Goal: Task Accomplishment & Management: Complete application form

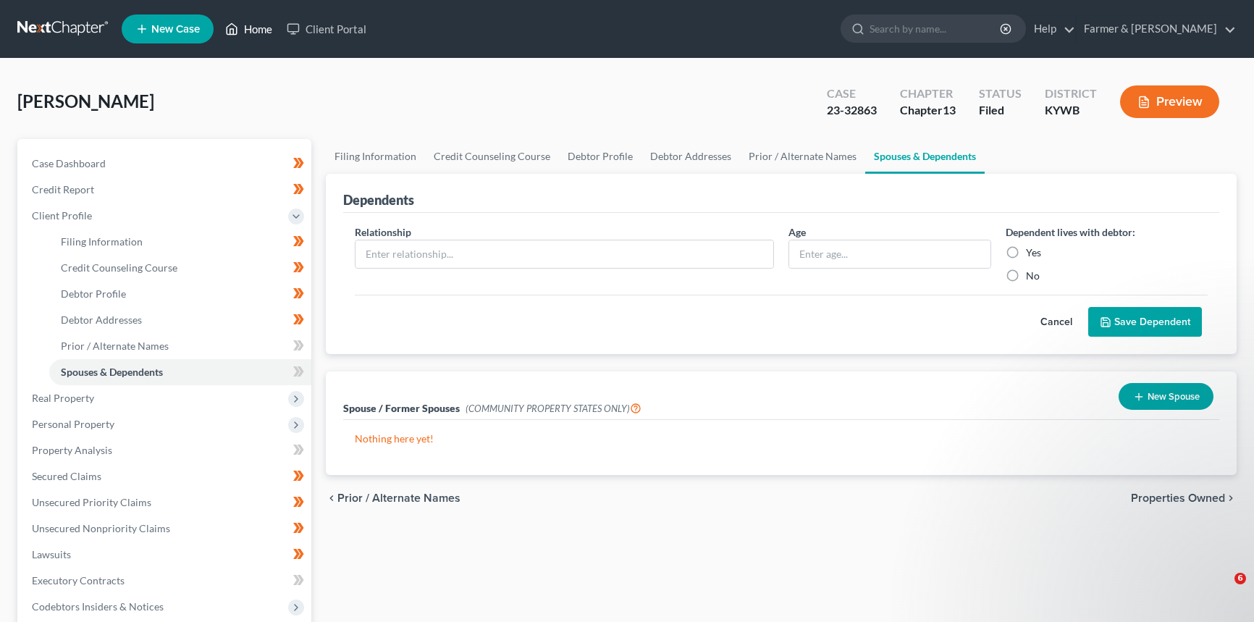
drag, startPoint x: 0, startPoint y: 0, endPoint x: 277, endPoint y: 35, distance: 279.5
click at [238, 25] on icon at bounding box center [231, 28] width 13 height 17
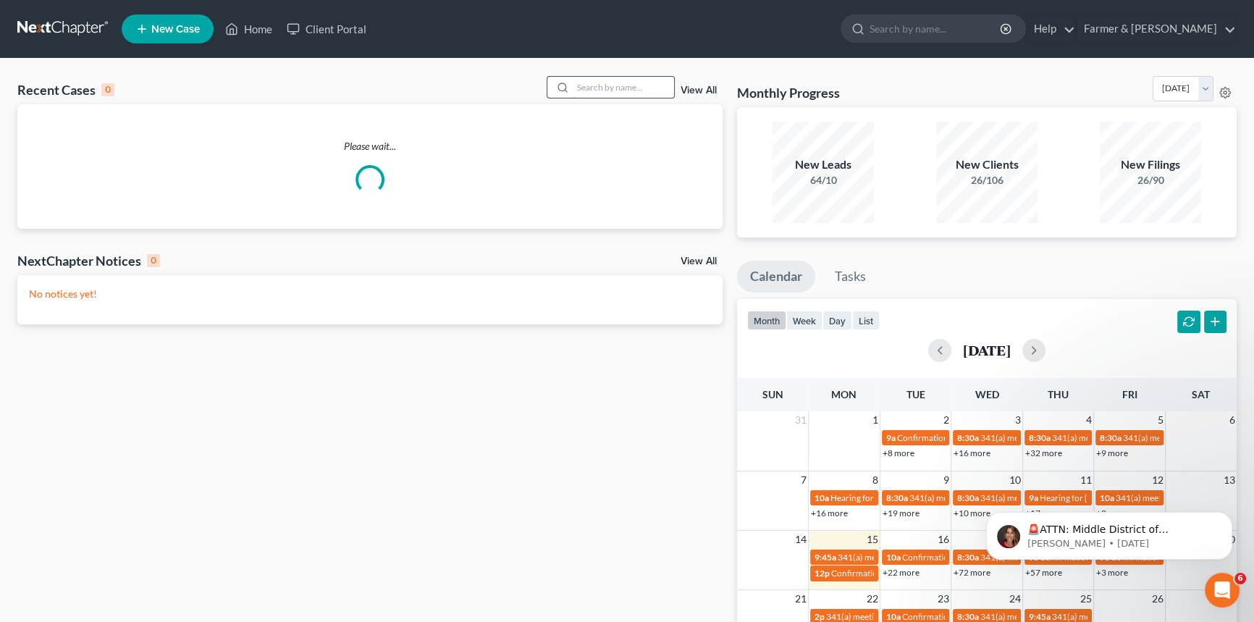
click at [622, 92] on input "search" at bounding box center [623, 87] width 101 height 21
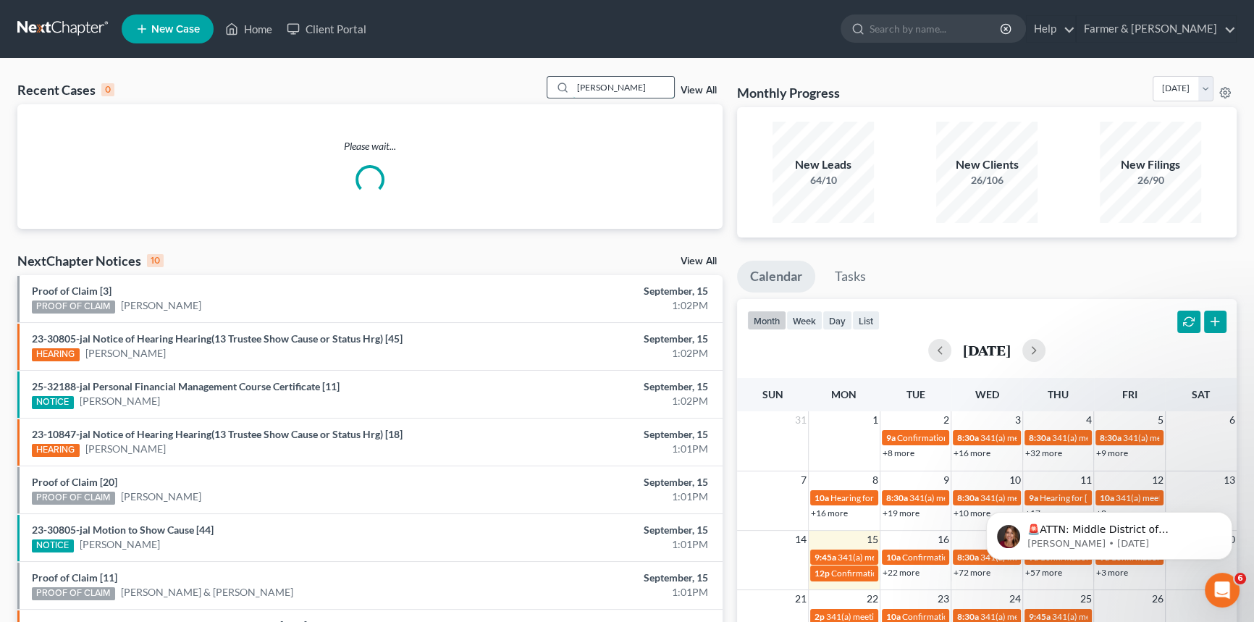
type input "[PERSON_NAME]"
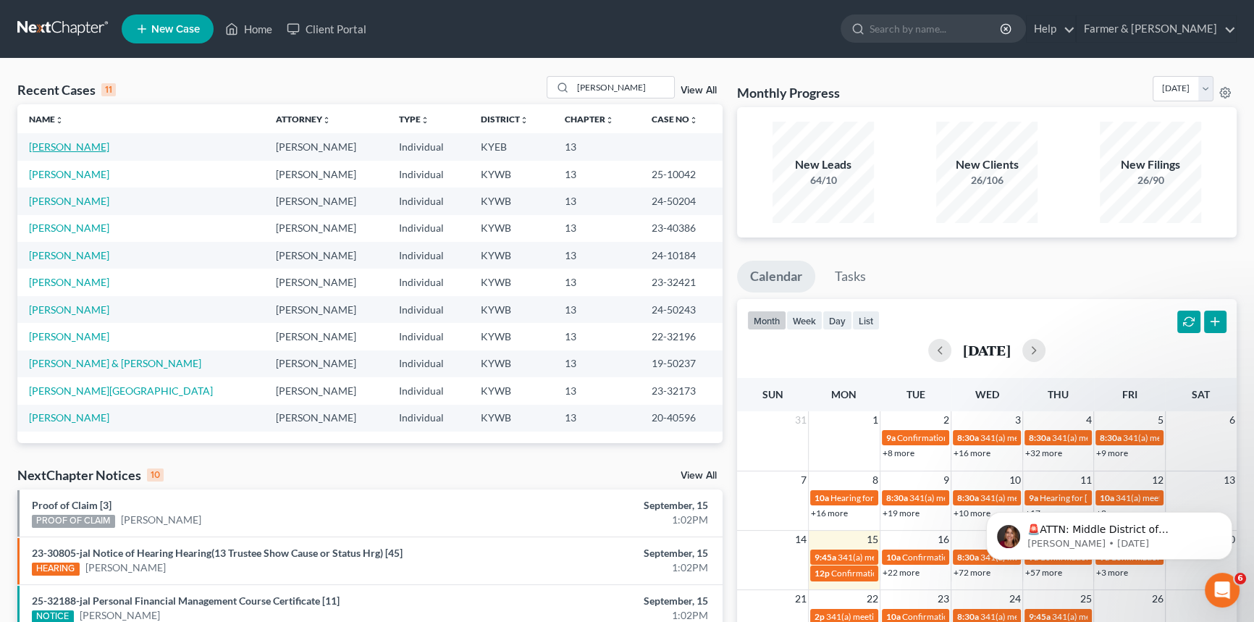
click at [70, 150] on link "[PERSON_NAME]" at bounding box center [69, 146] width 80 height 12
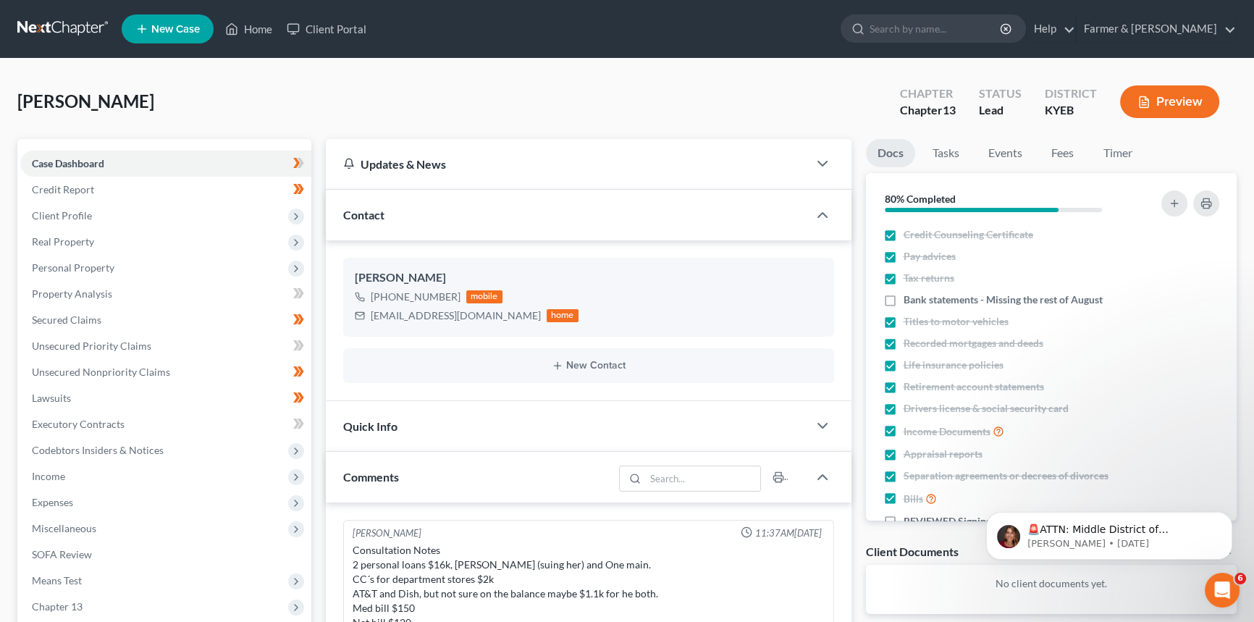
scroll to position [369, 0]
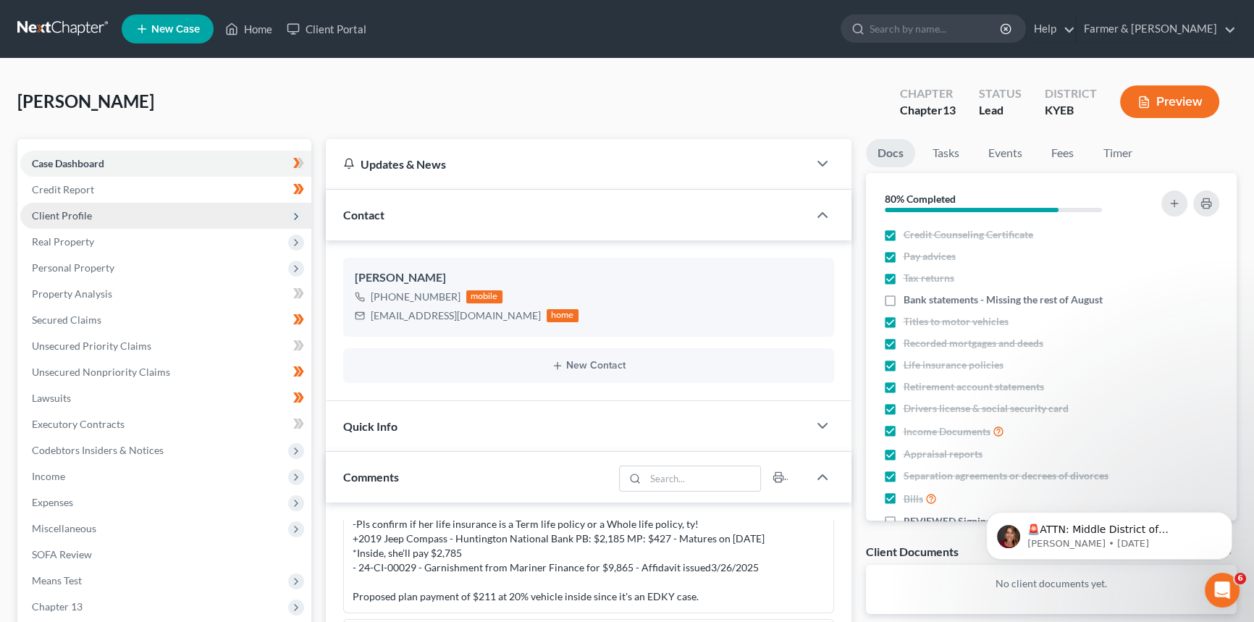
click at [131, 213] on span "Client Profile" at bounding box center [165, 216] width 291 height 26
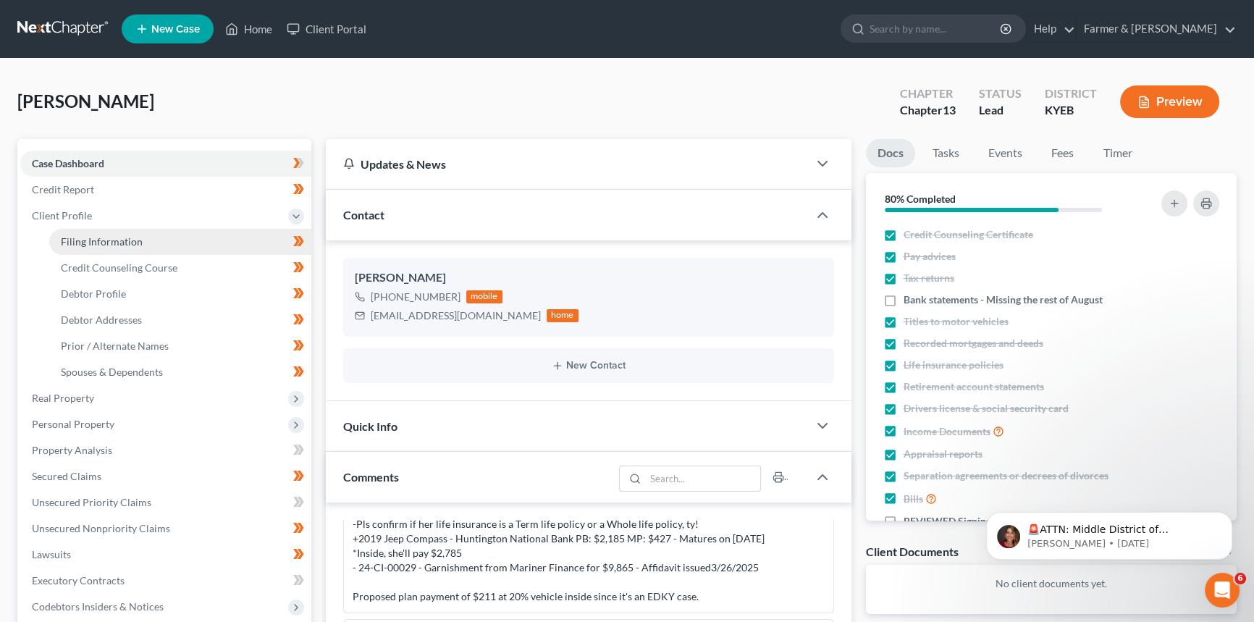
click at [127, 238] on span "Filing Information" at bounding box center [102, 241] width 82 height 12
select select "1"
select select "0"
select select "3"
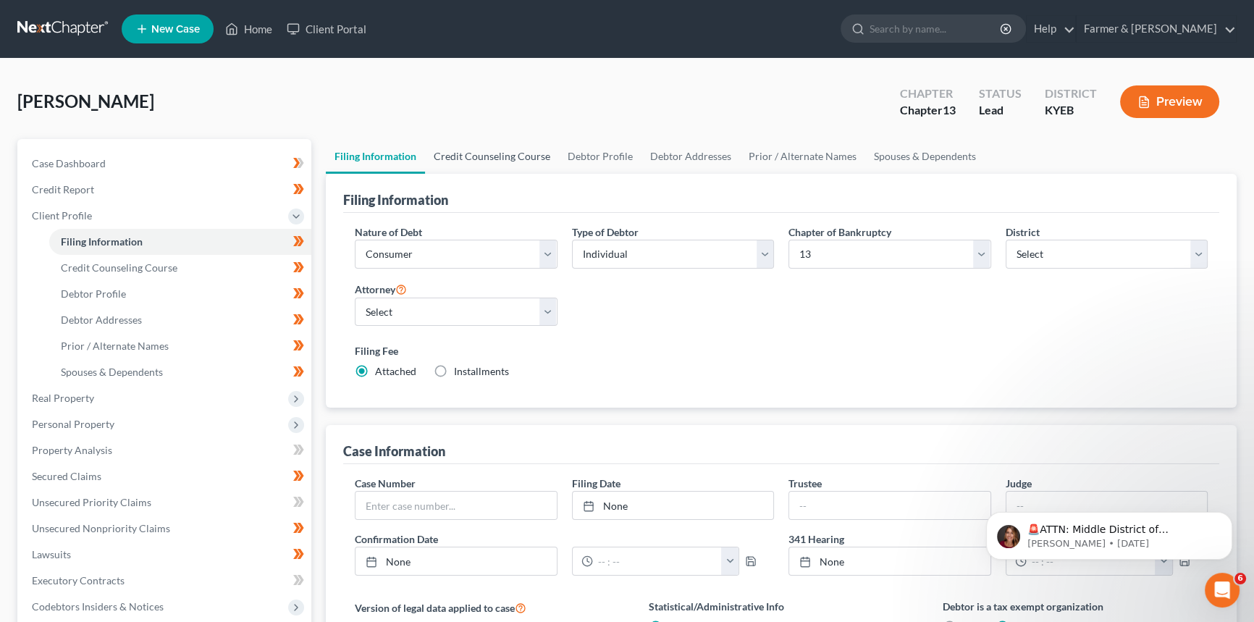
click at [482, 153] on link "Credit Counseling Course" at bounding box center [492, 156] width 134 height 35
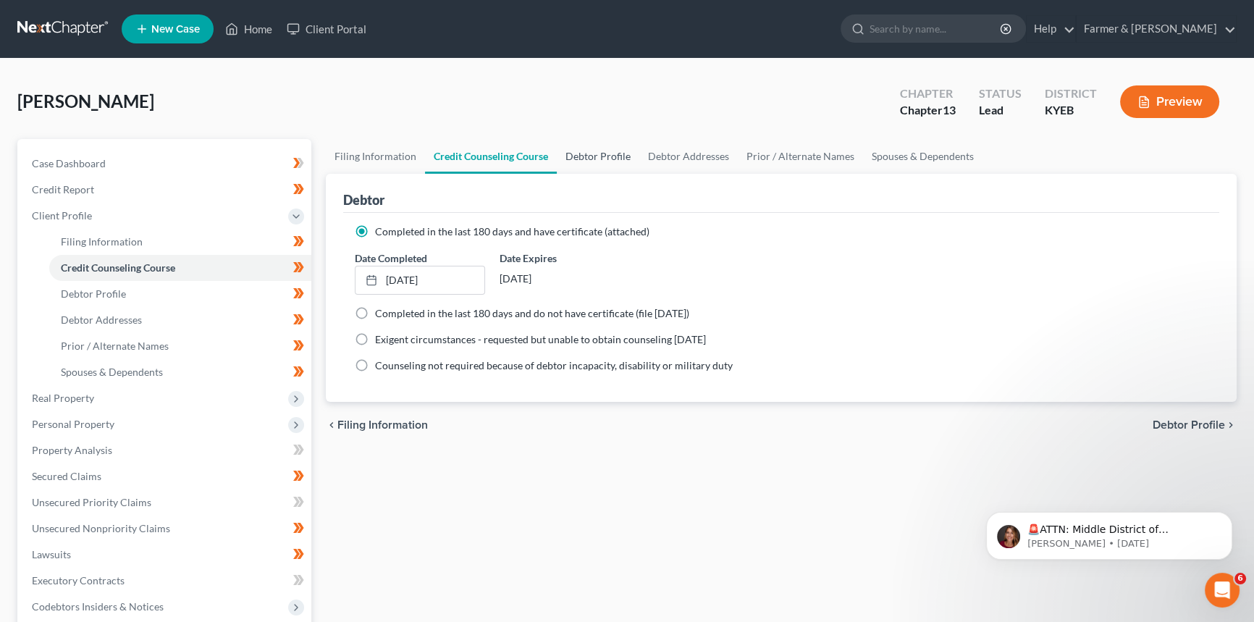
click at [597, 146] on link "Debtor Profile" at bounding box center [598, 156] width 83 height 35
select select "0"
select select "1"
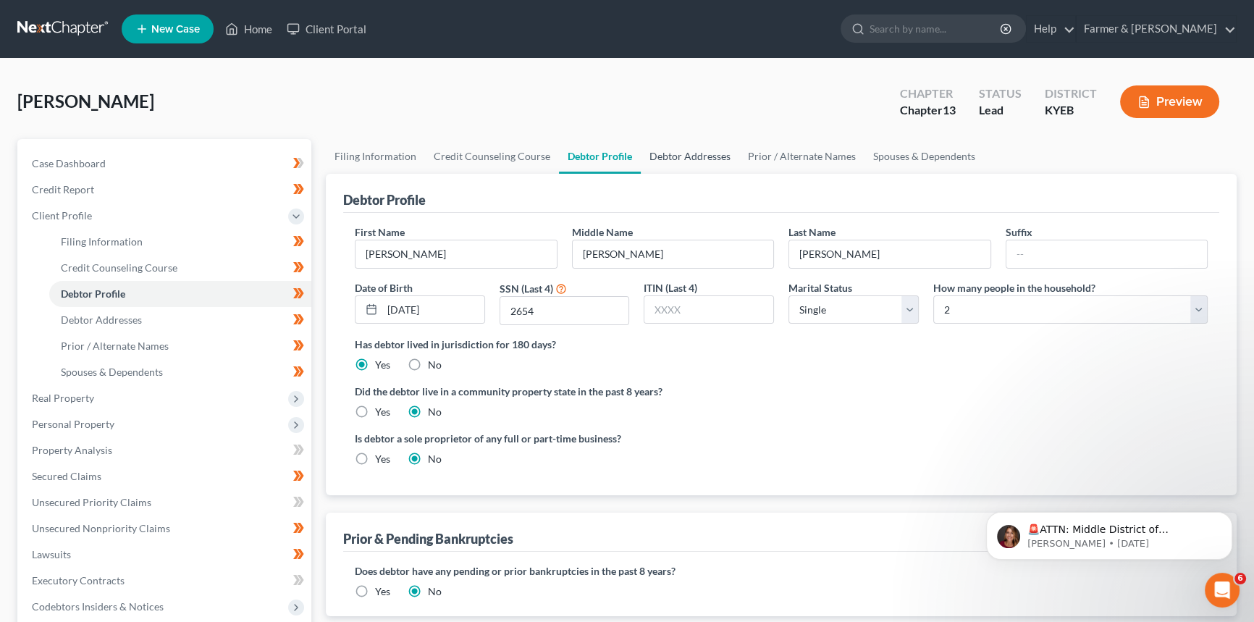
click at [688, 153] on link "Debtor Addresses" at bounding box center [690, 156] width 98 height 35
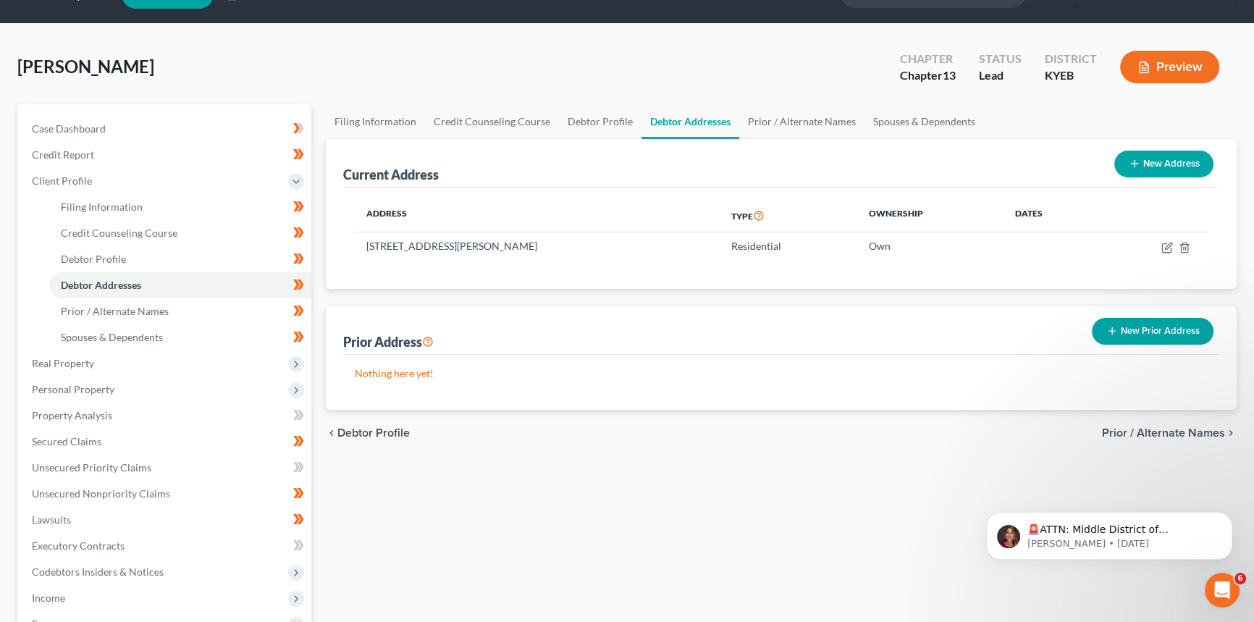
scroll to position [65, 0]
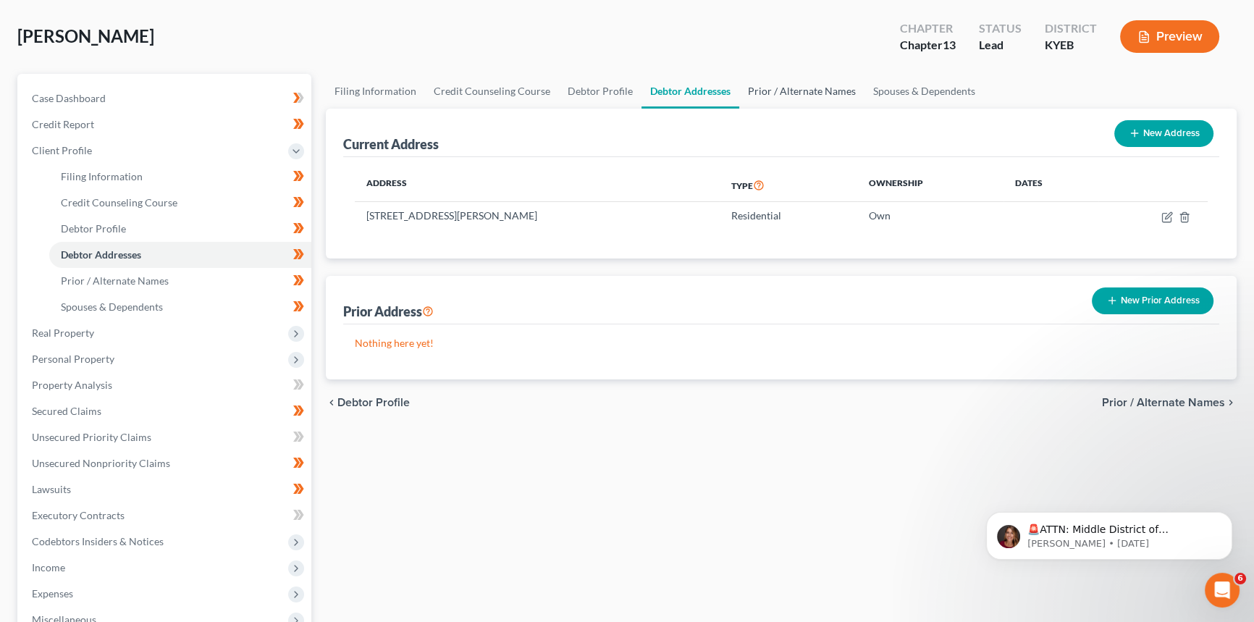
click at [799, 89] on link "Prior / Alternate Names" at bounding box center [801, 91] width 125 height 35
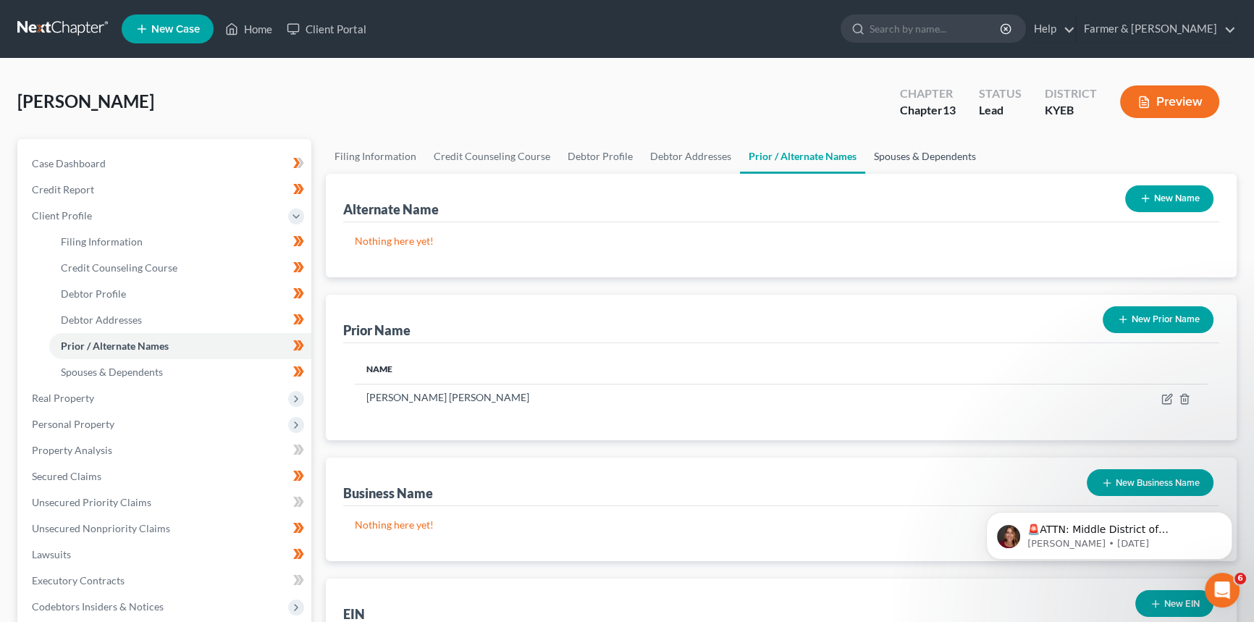
click at [918, 153] on link "Spouses & Dependents" at bounding box center [924, 156] width 119 height 35
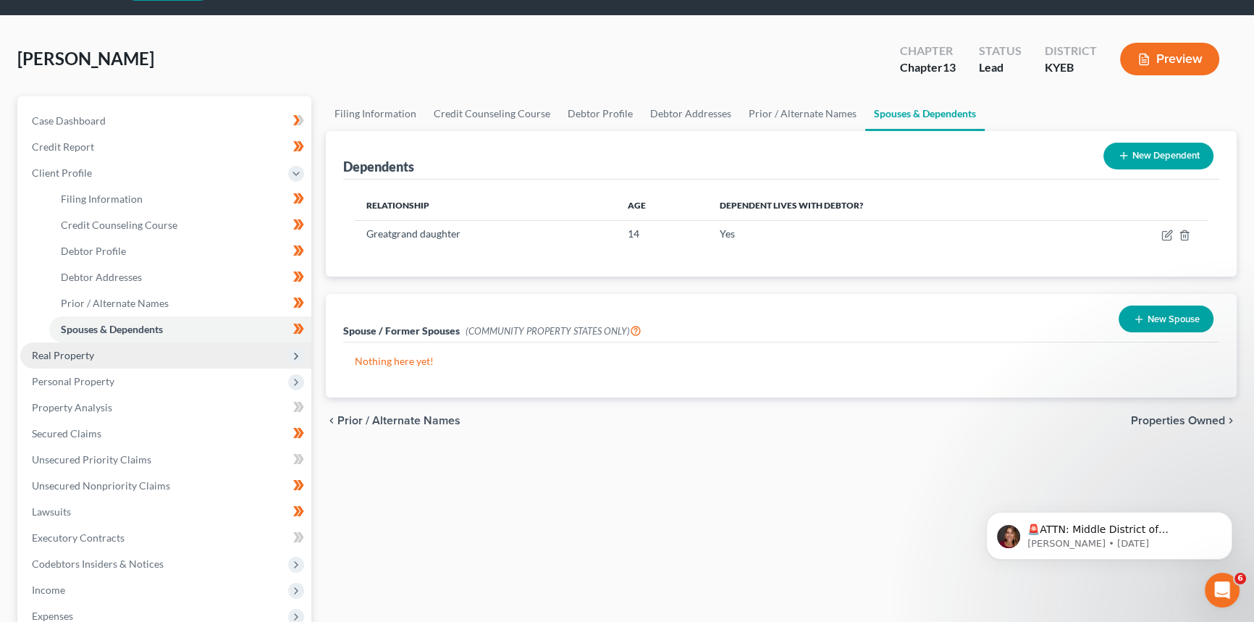
scroll to position [65, 0]
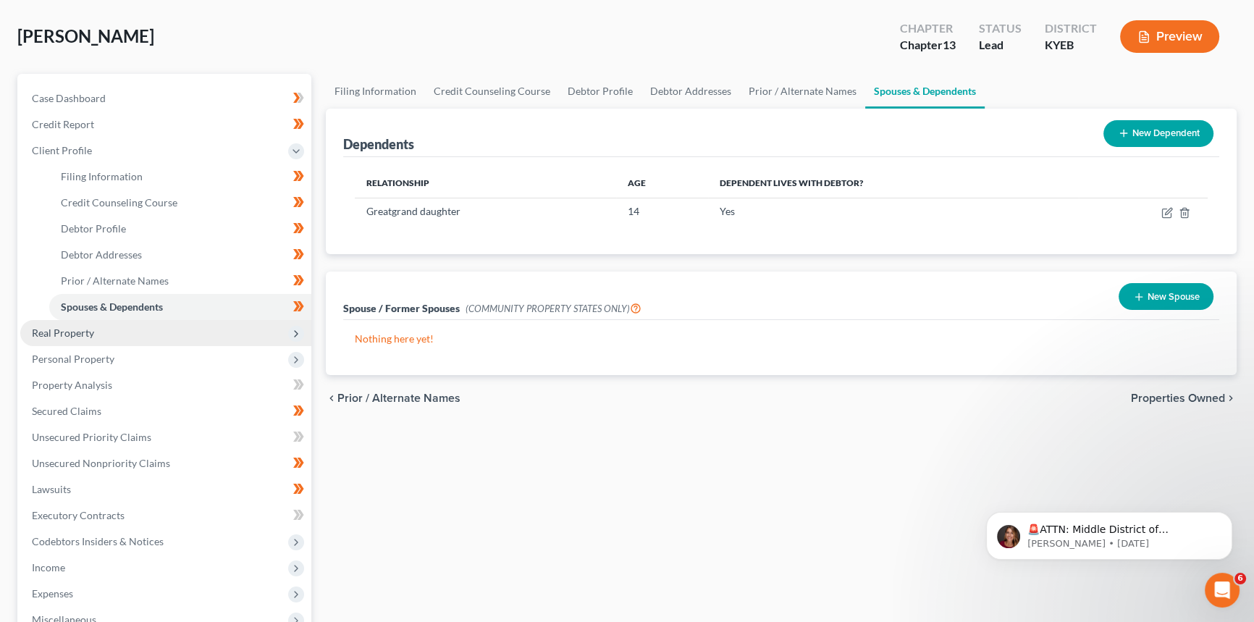
click at [77, 332] on span "Real Property" at bounding box center [63, 333] width 62 height 12
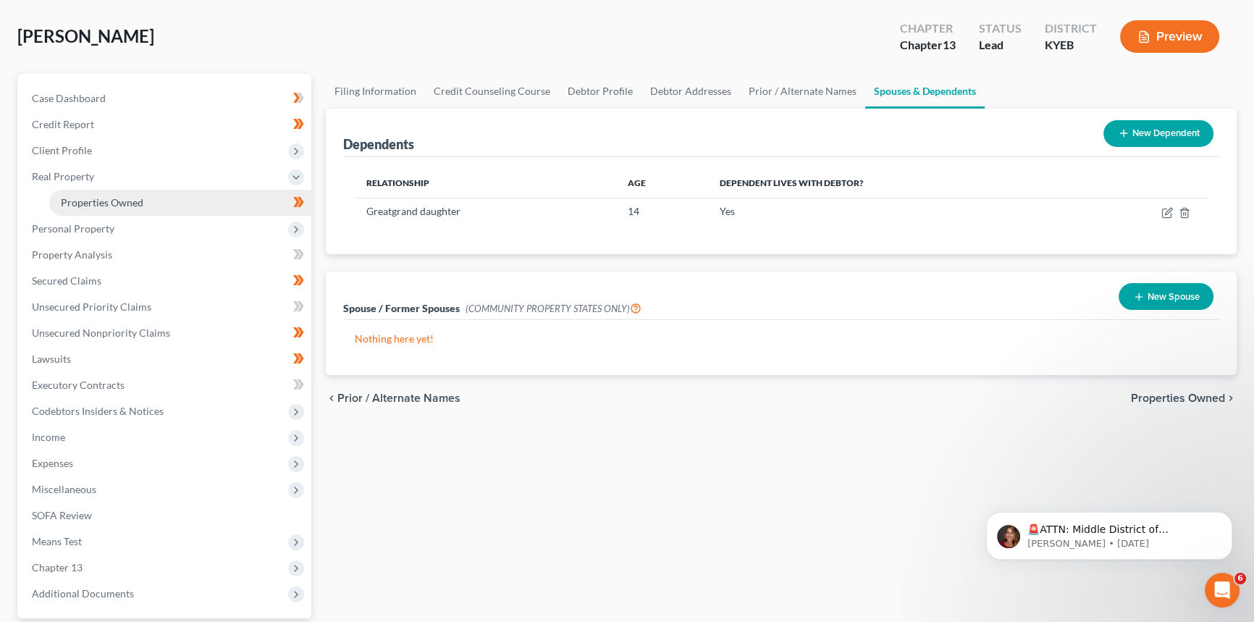
click at [88, 206] on span "Properties Owned" at bounding box center [102, 202] width 83 height 12
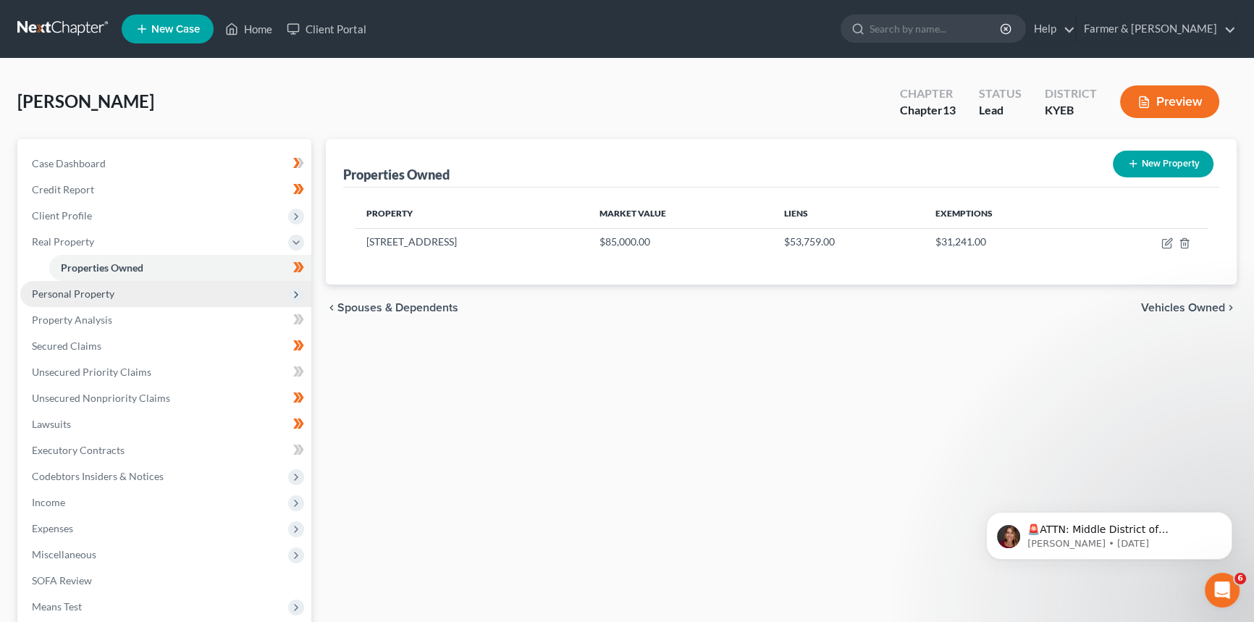
click at [91, 297] on span "Personal Property" at bounding box center [73, 293] width 83 height 12
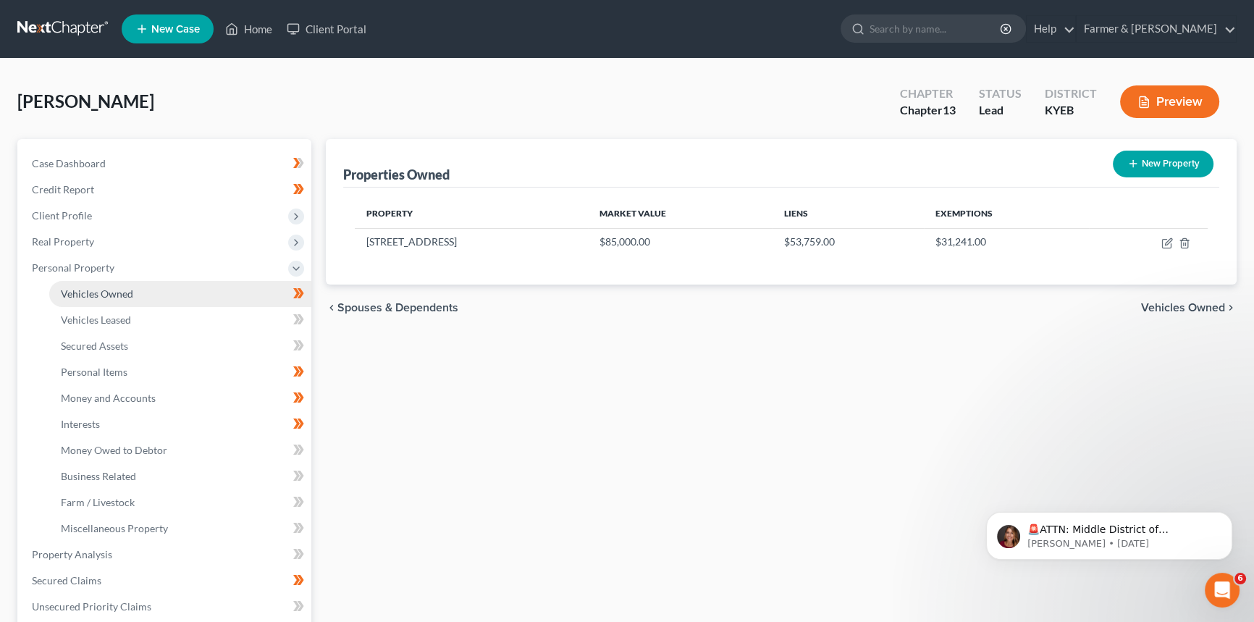
click at [94, 300] on link "Vehicles Owned" at bounding box center [180, 294] width 262 height 26
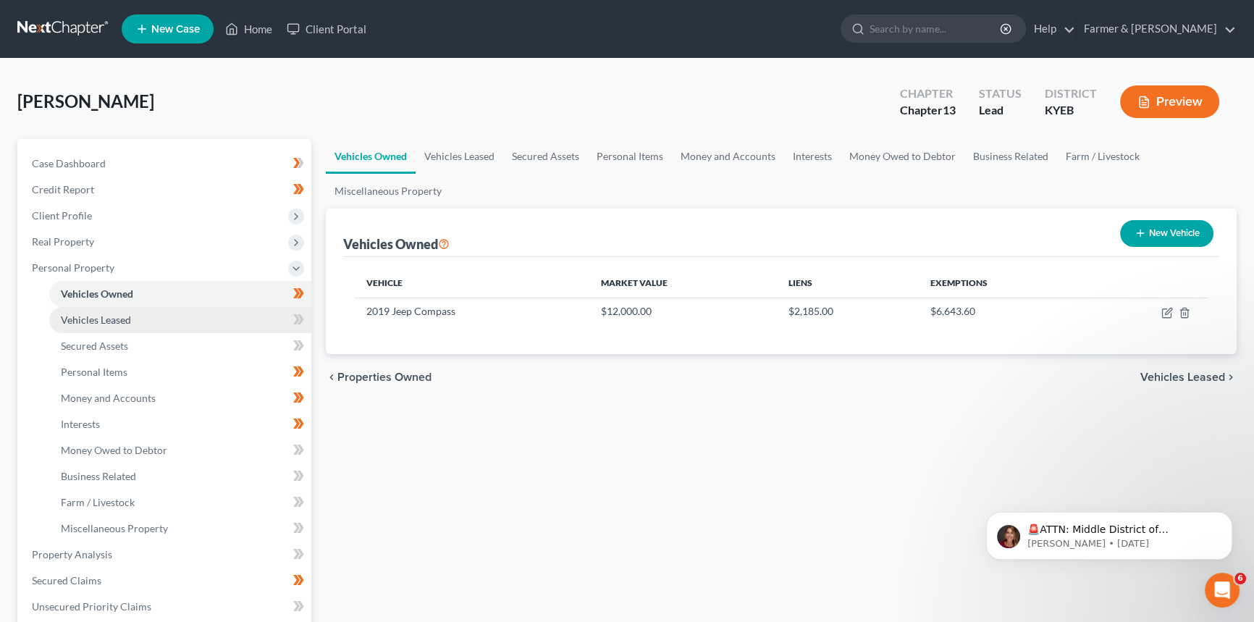
click at [99, 323] on span "Vehicles Leased" at bounding box center [96, 320] width 70 height 12
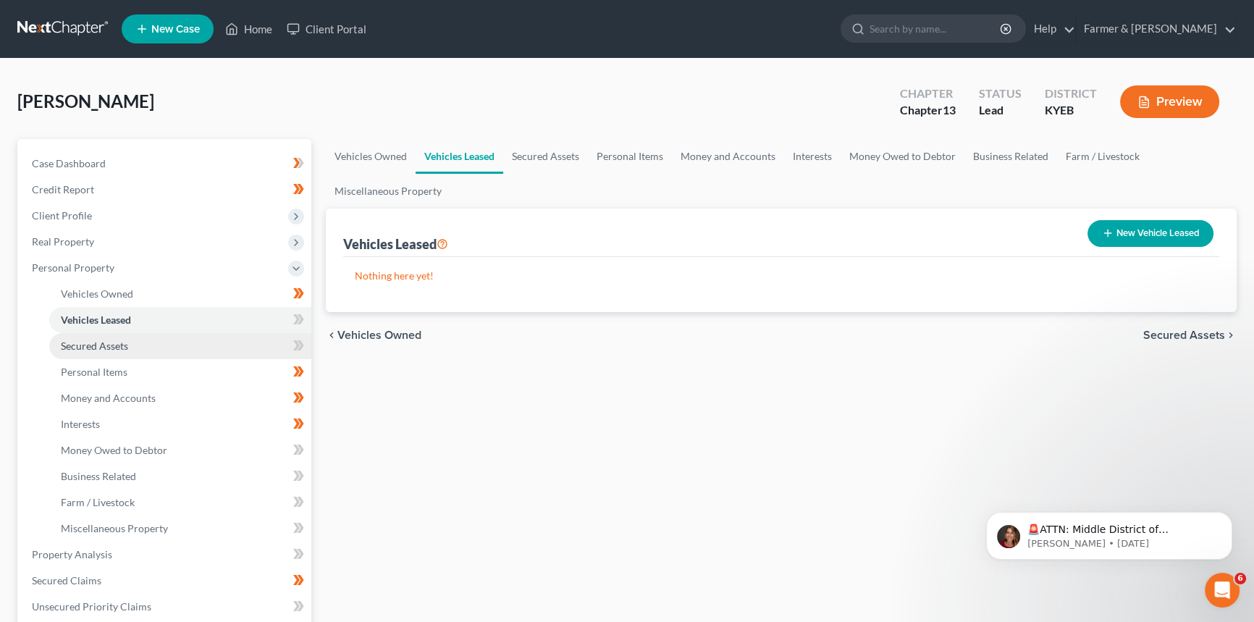
click at [101, 346] on span "Secured Assets" at bounding box center [94, 346] width 67 height 12
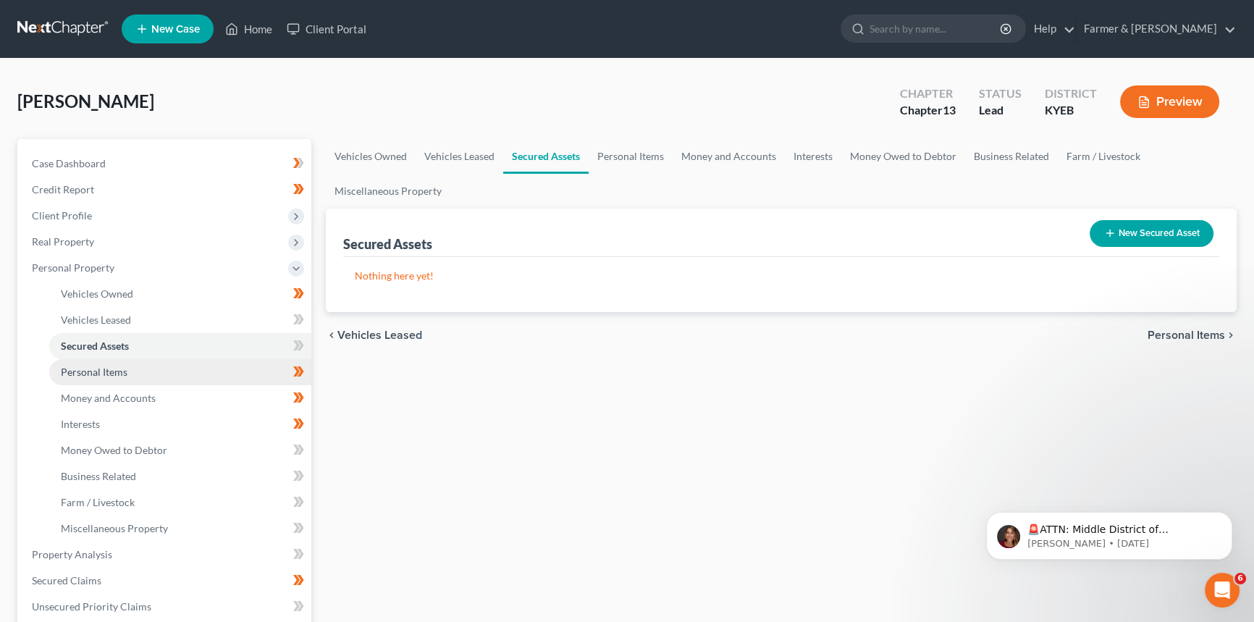
click at [98, 369] on span "Personal Items" at bounding box center [94, 372] width 67 height 12
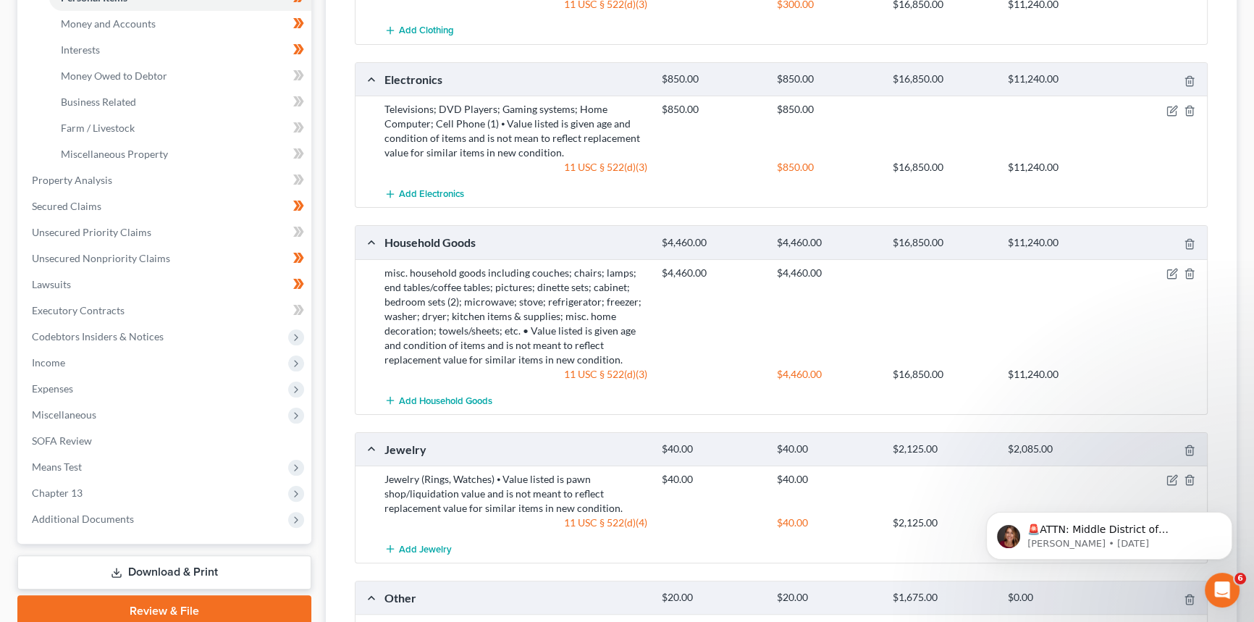
scroll to position [174, 0]
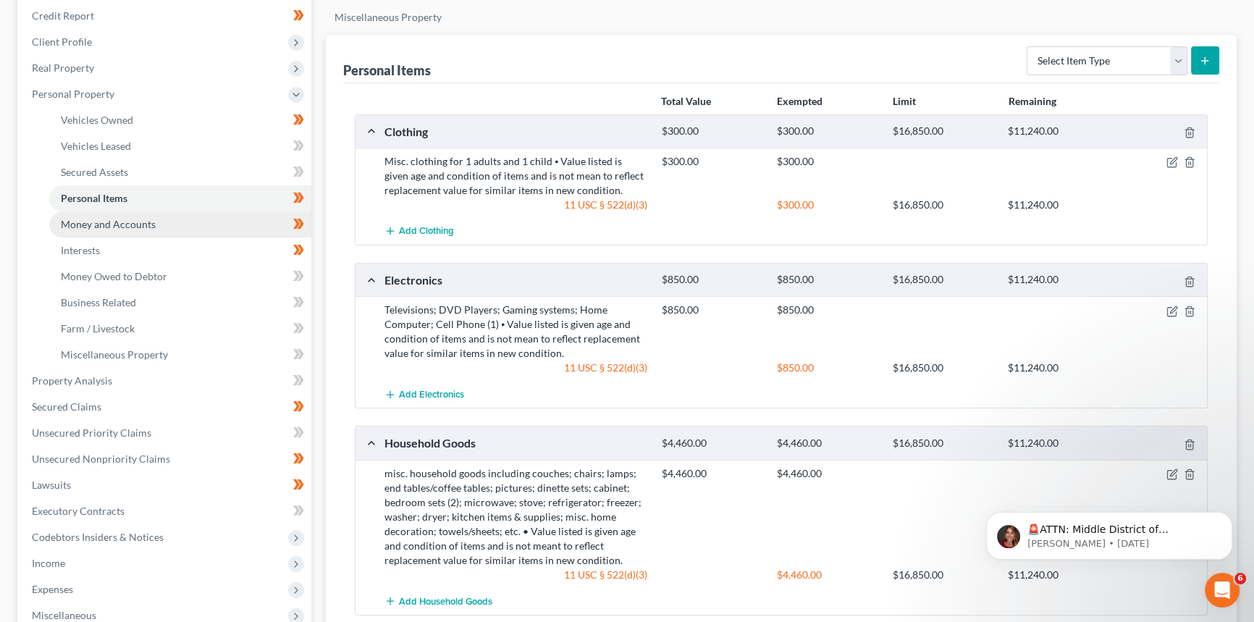
click at [115, 216] on link "Money and Accounts" at bounding box center [180, 224] width 262 height 26
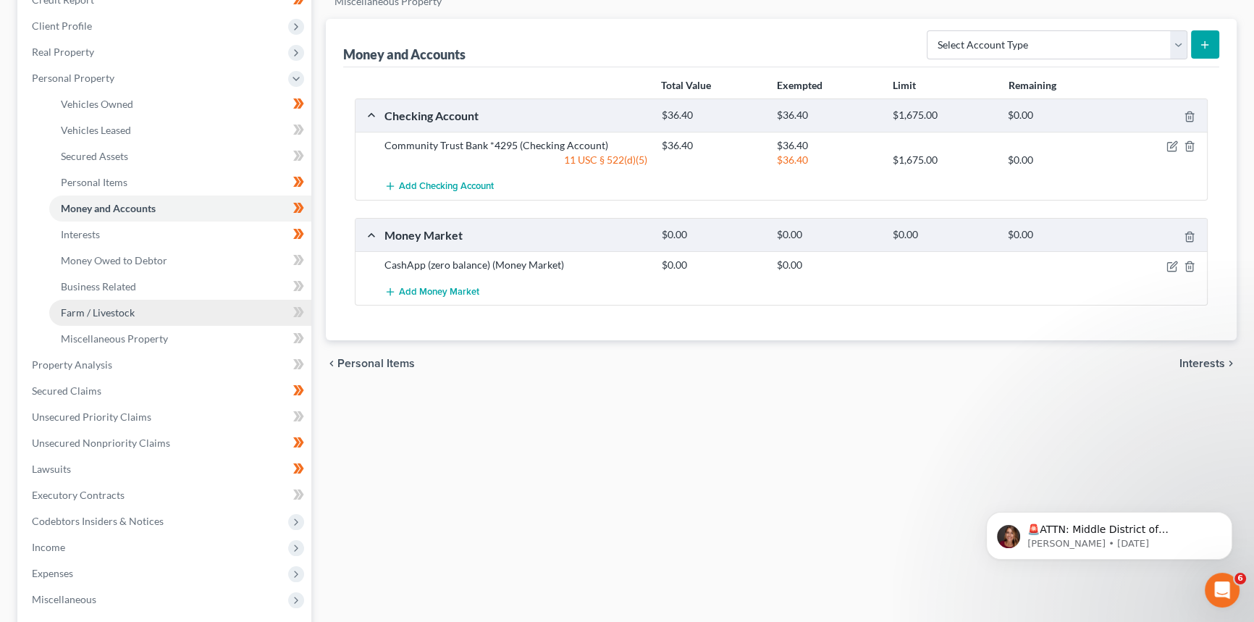
scroll to position [197, 0]
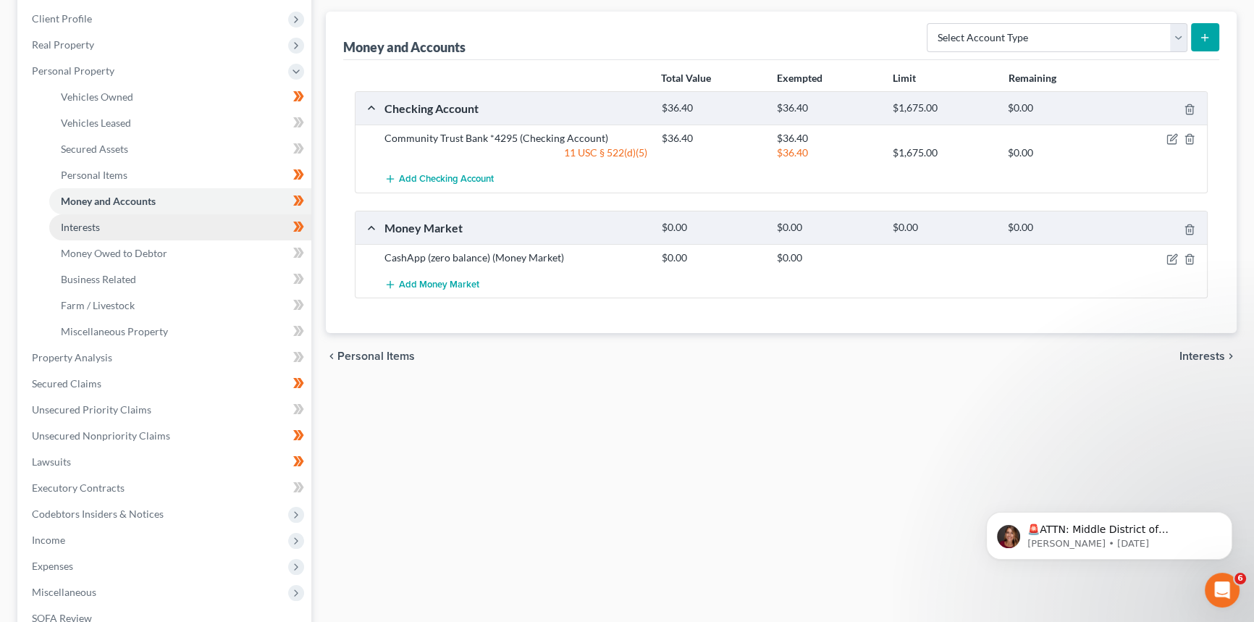
click at [90, 227] on span "Interests" at bounding box center [80, 227] width 39 height 12
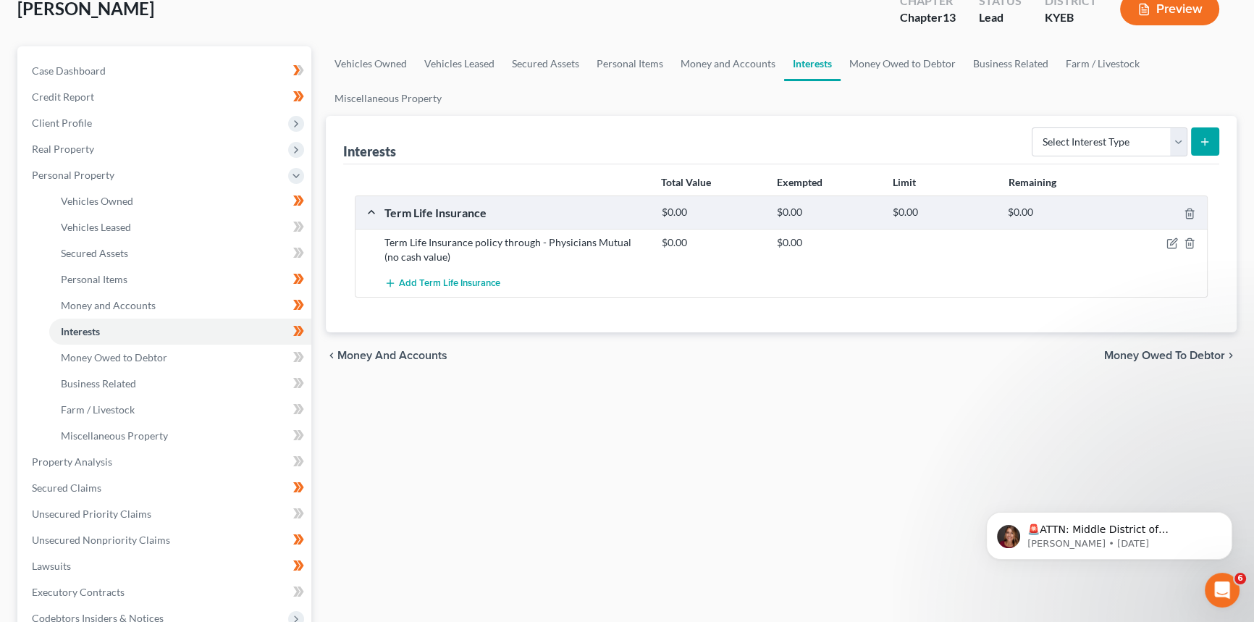
scroll to position [263, 0]
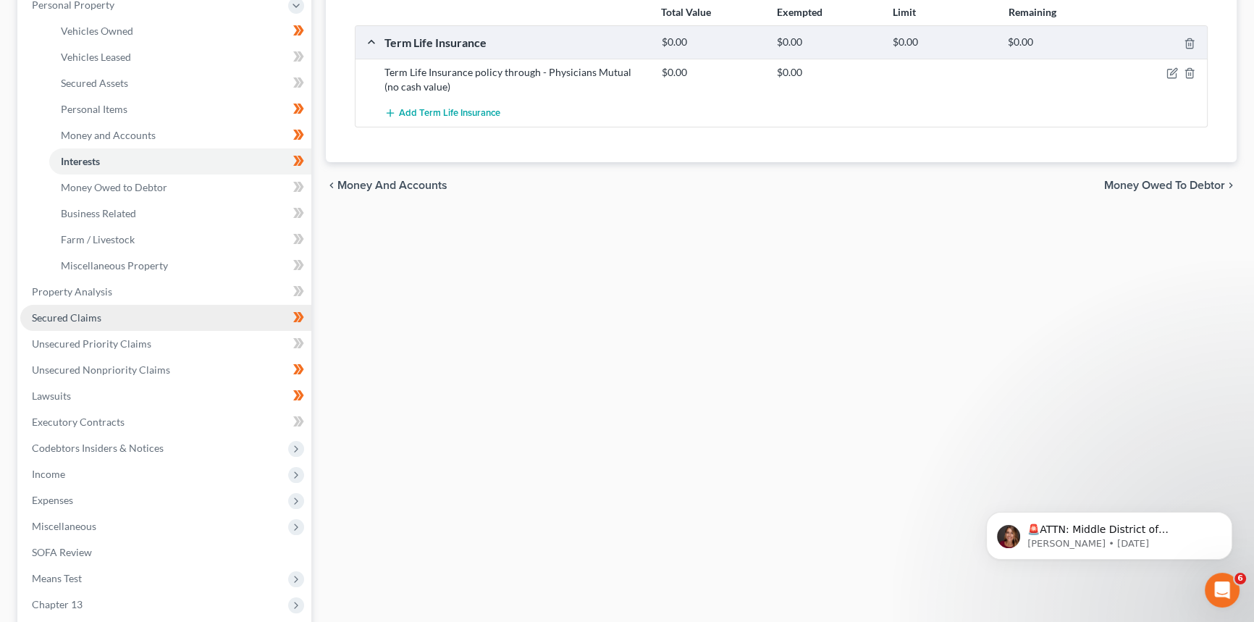
click at [92, 313] on span "Secured Claims" at bounding box center [67, 317] width 70 height 12
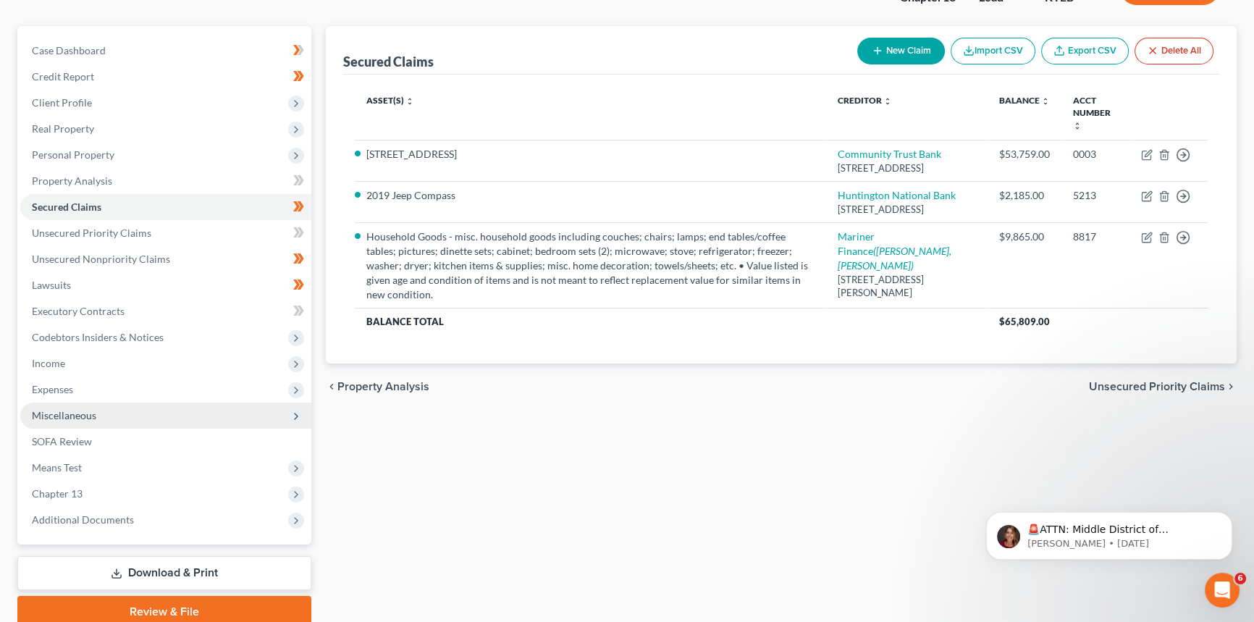
scroll to position [131, 0]
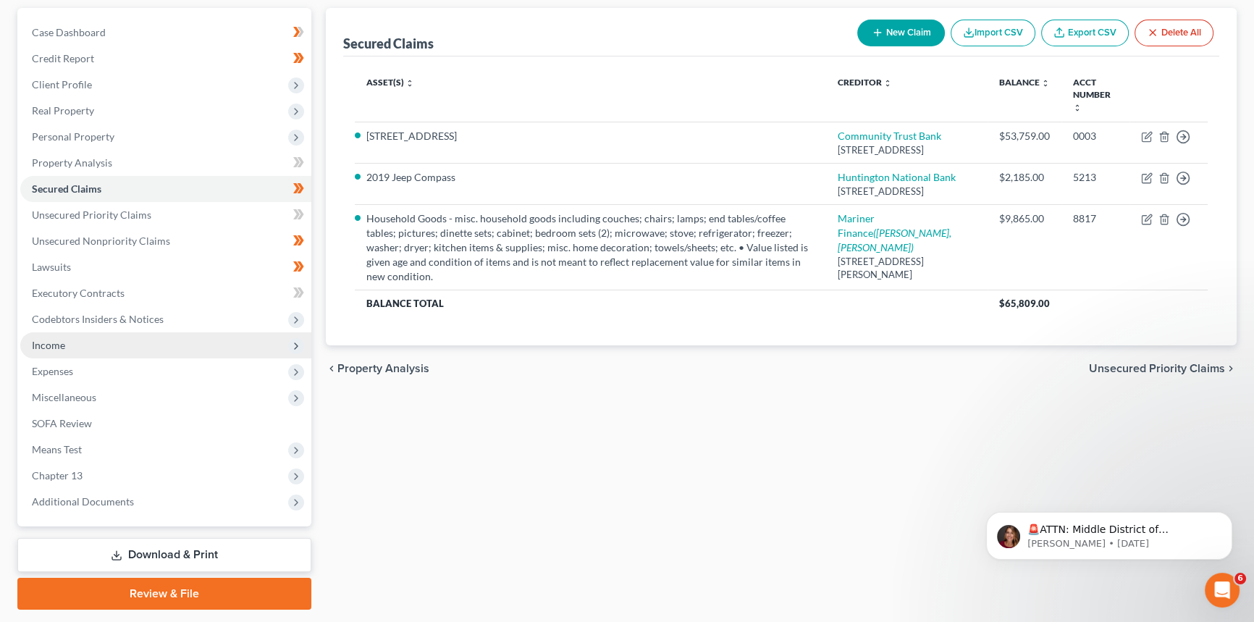
click at [116, 352] on span "Income" at bounding box center [165, 345] width 291 height 26
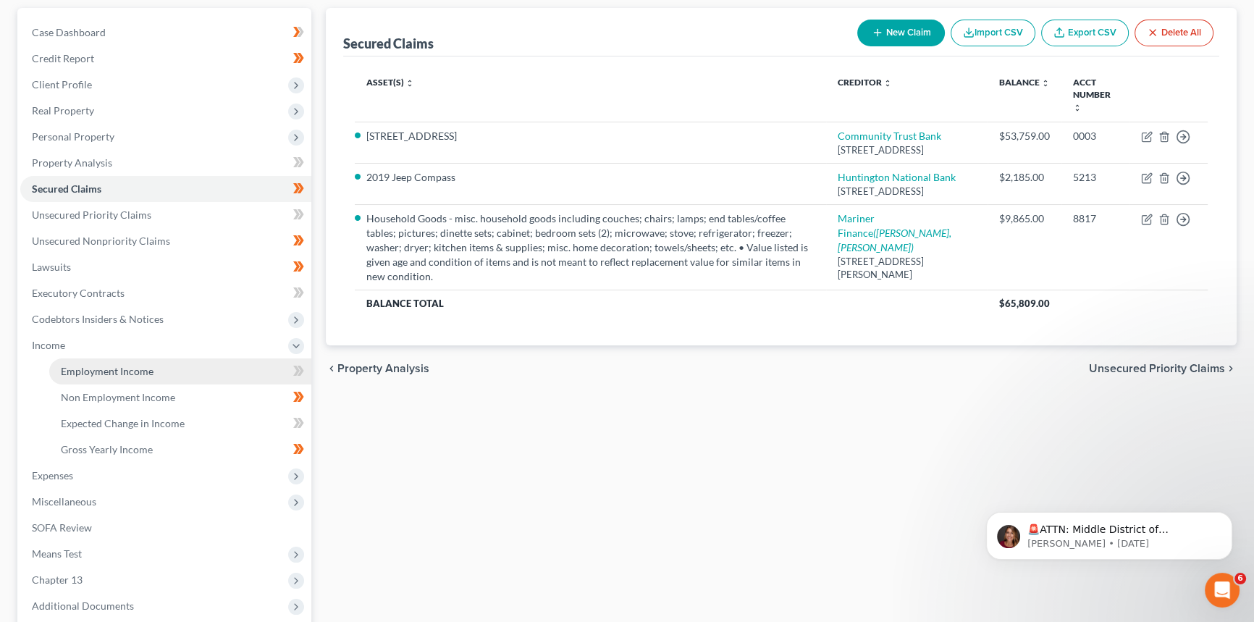
click at [118, 371] on span "Employment Income" at bounding box center [107, 371] width 93 height 12
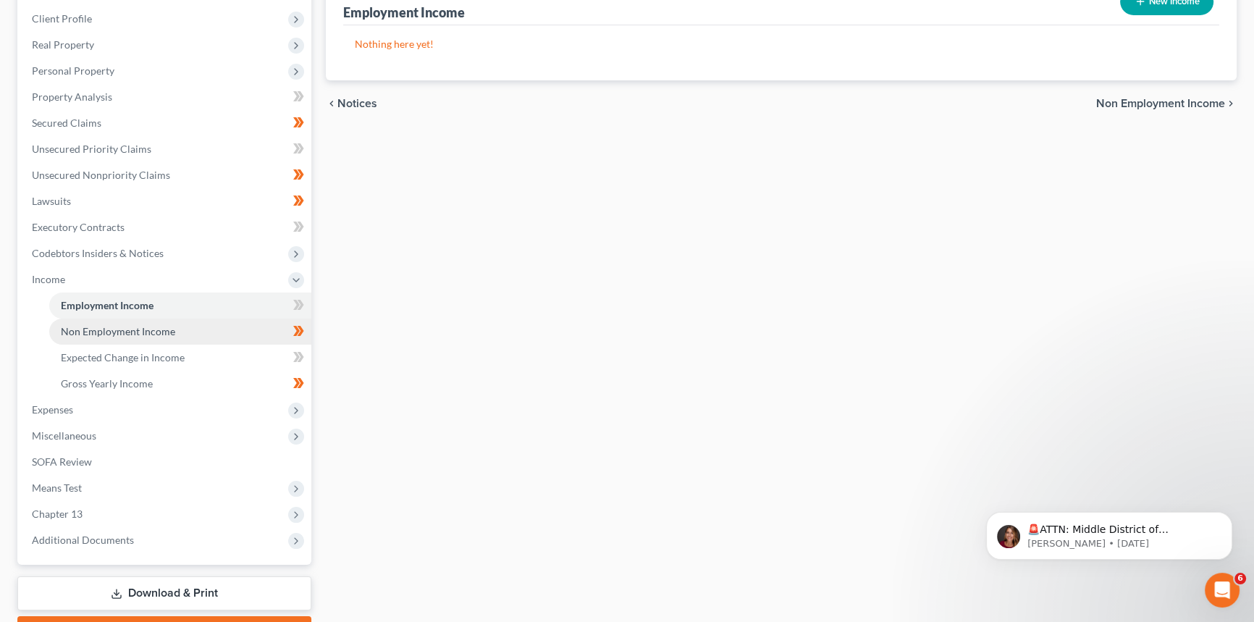
click at [132, 332] on span "Non Employment Income" at bounding box center [118, 331] width 114 height 12
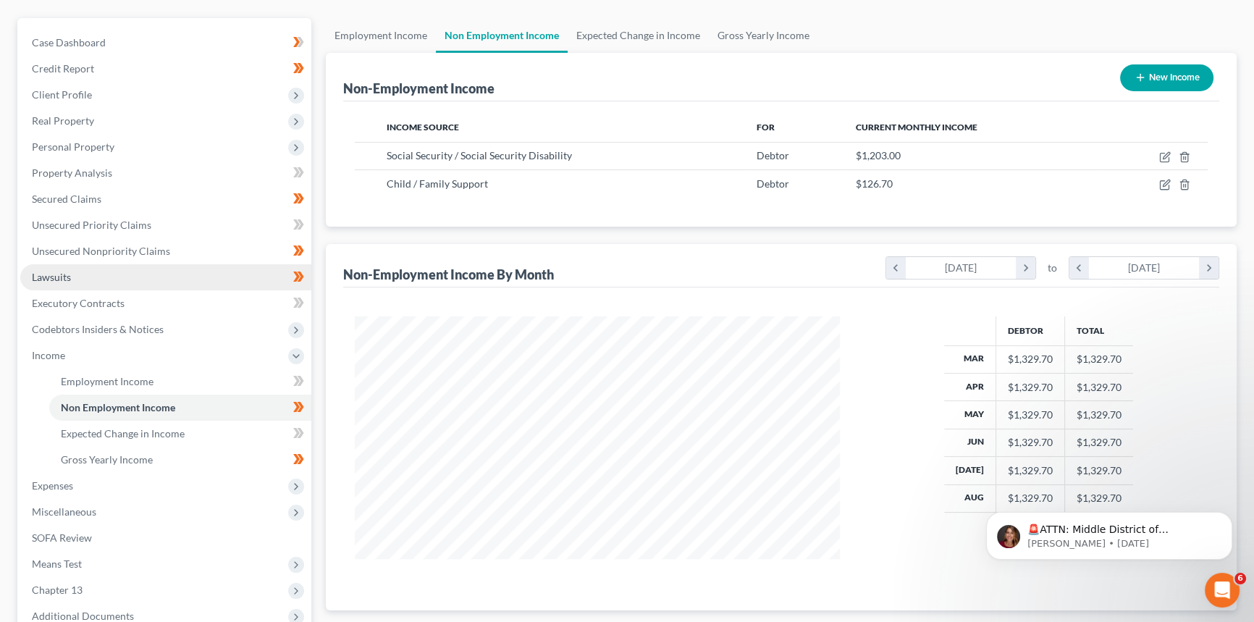
scroll to position [131, 0]
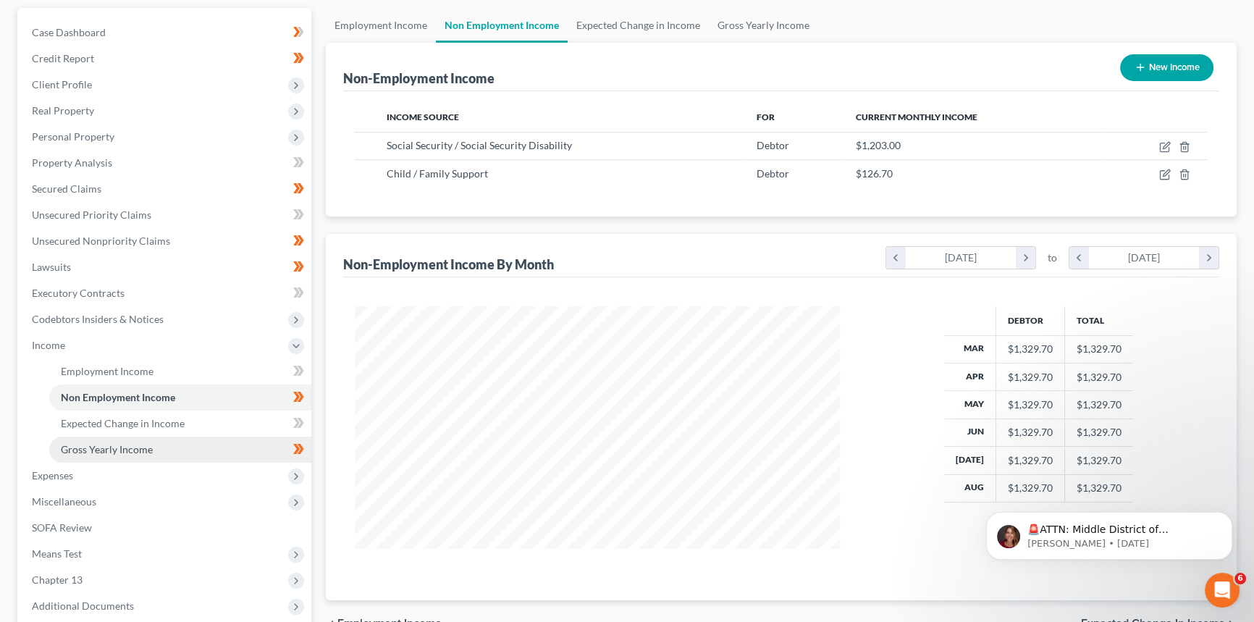
click at [137, 447] on span "Gross Yearly Income" at bounding box center [107, 449] width 92 height 12
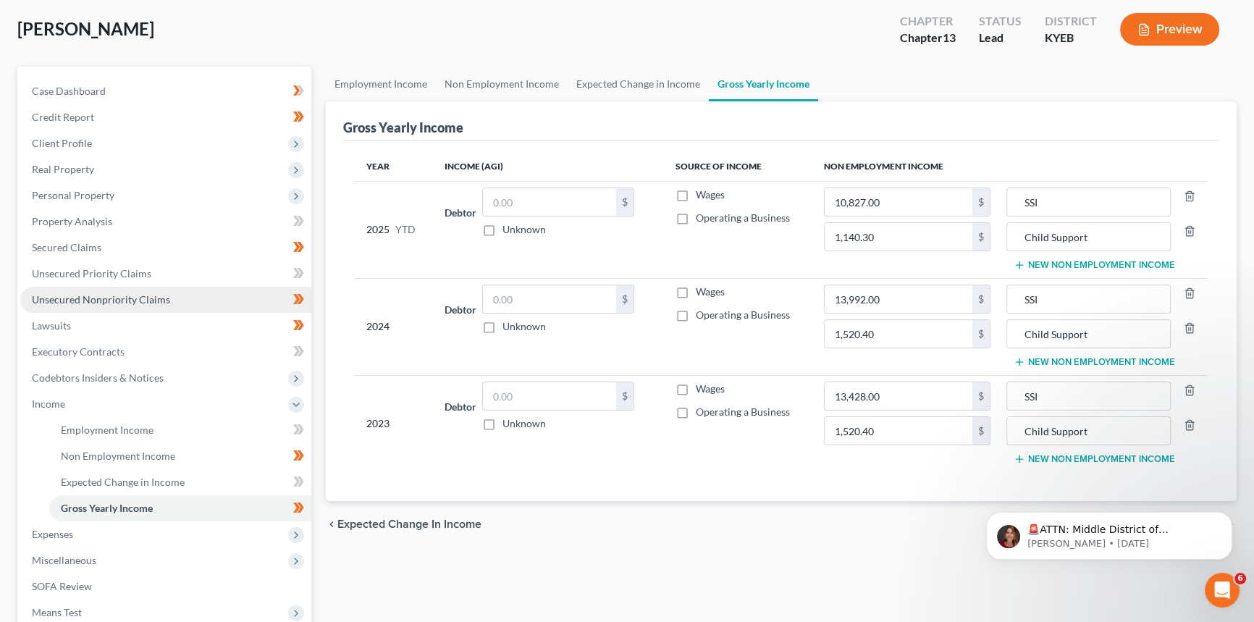
scroll to position [197, 0]
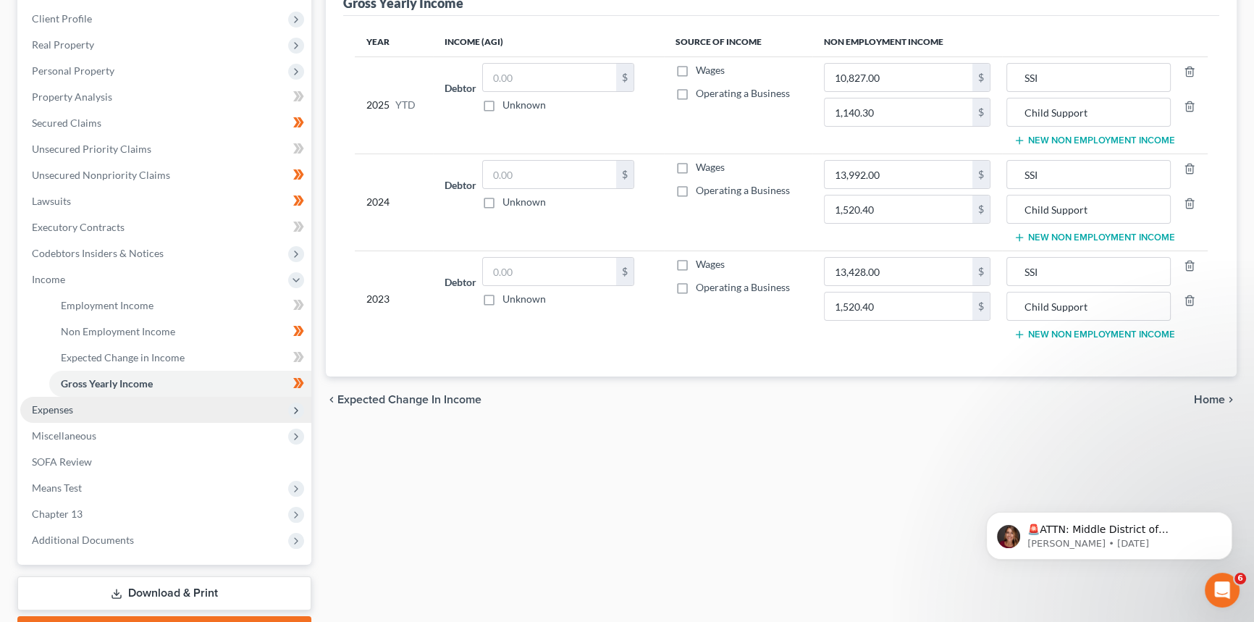
click at [94, 414] on span "Expenses" at bounding box center [165, 410] width 291 height 26
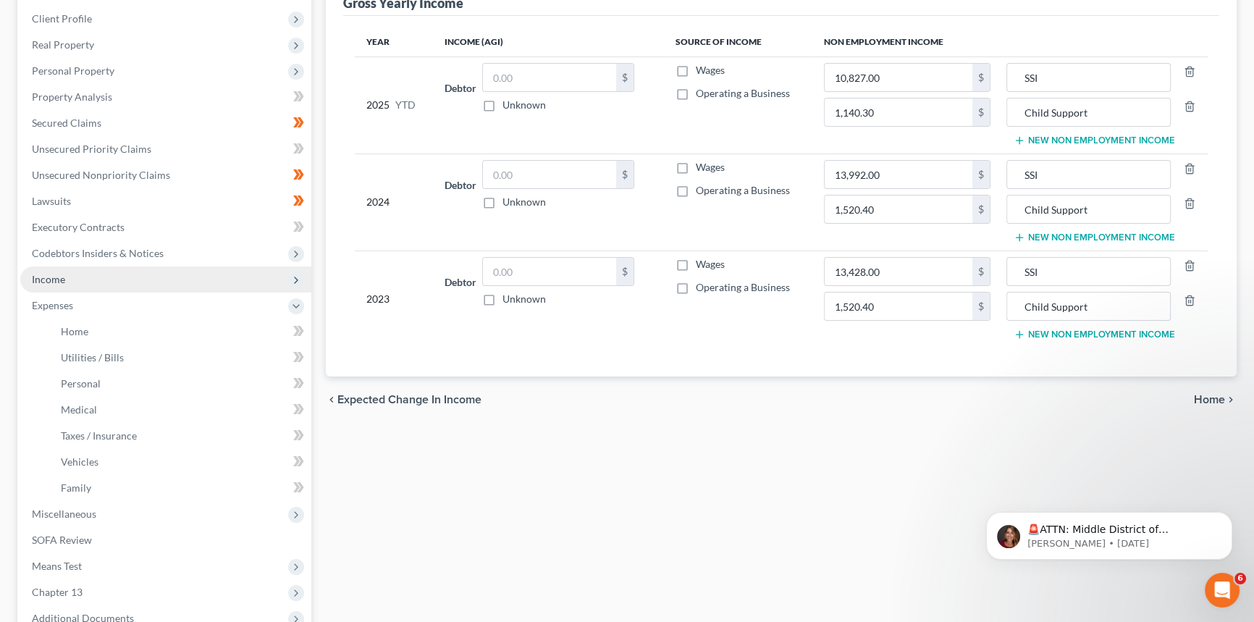
click at [114, 285] on span "Income" at bounding box center [165, 279] width 291 height 26
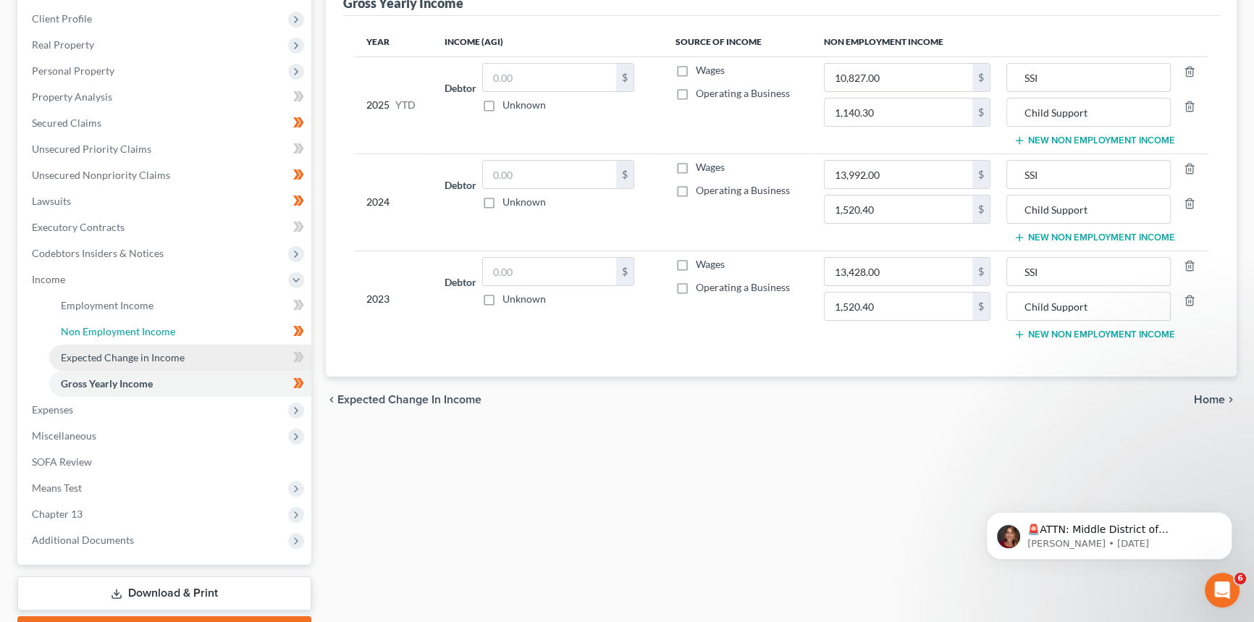
click at [125, 337] on link "Non Employment Income" at bounding box center [180, 332] width 262 height 26
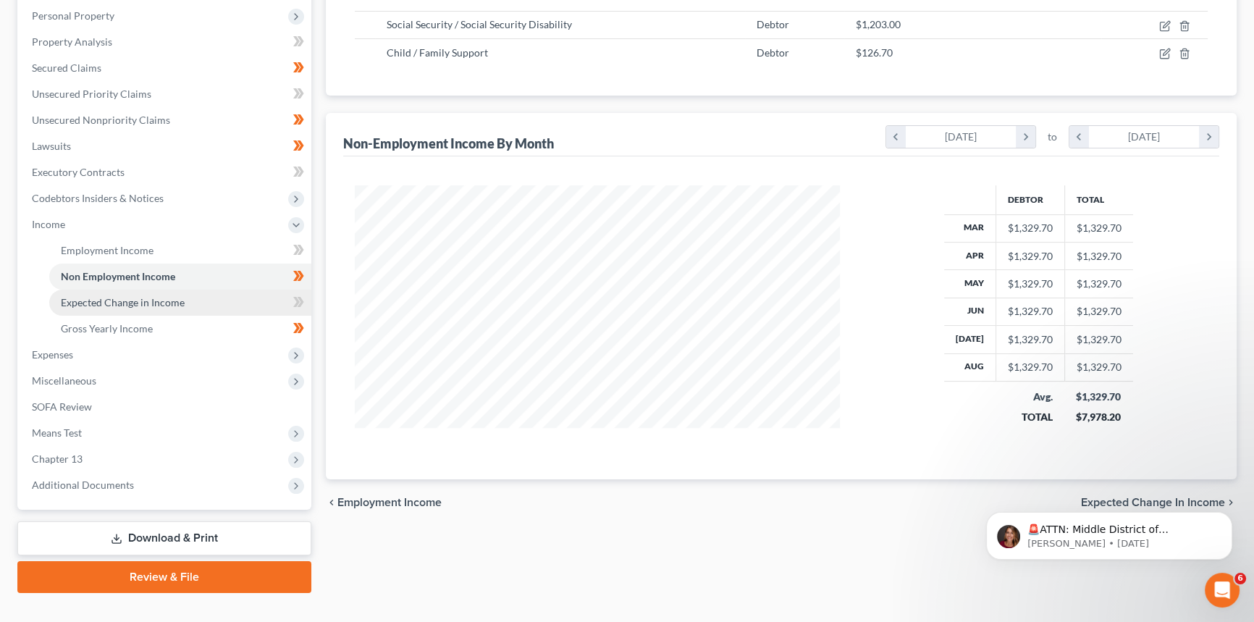
scroll to position [263, 0]
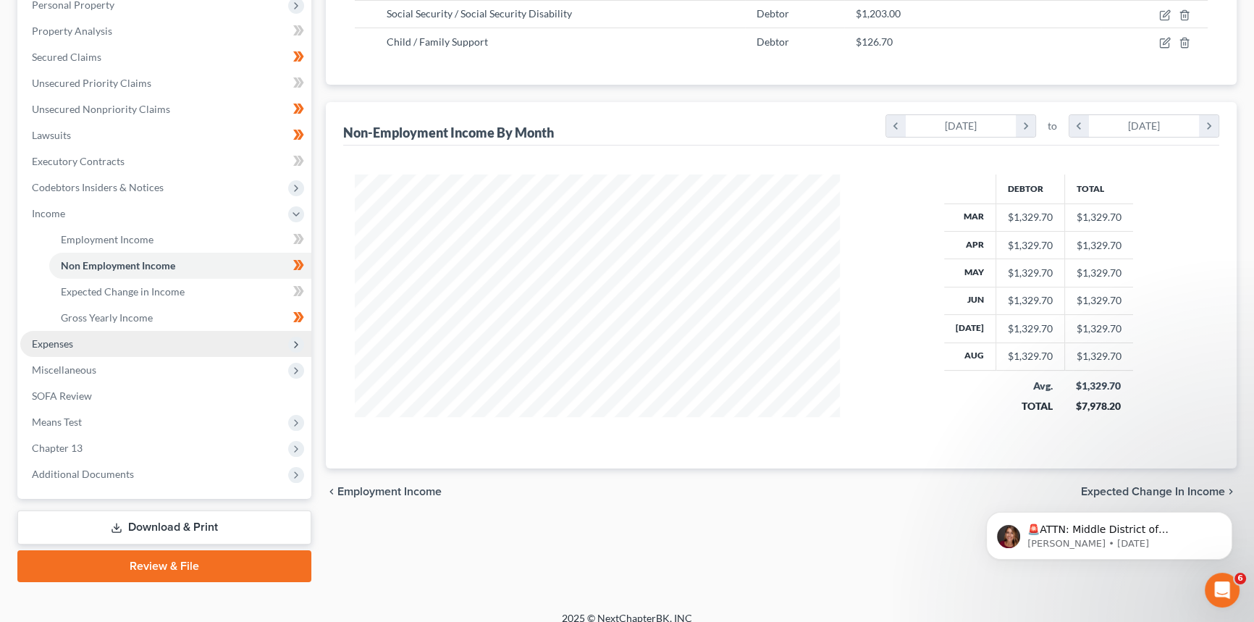
click at [68, 347] on span "Expenses" at bounding box center [52, 343] width 41 height 12
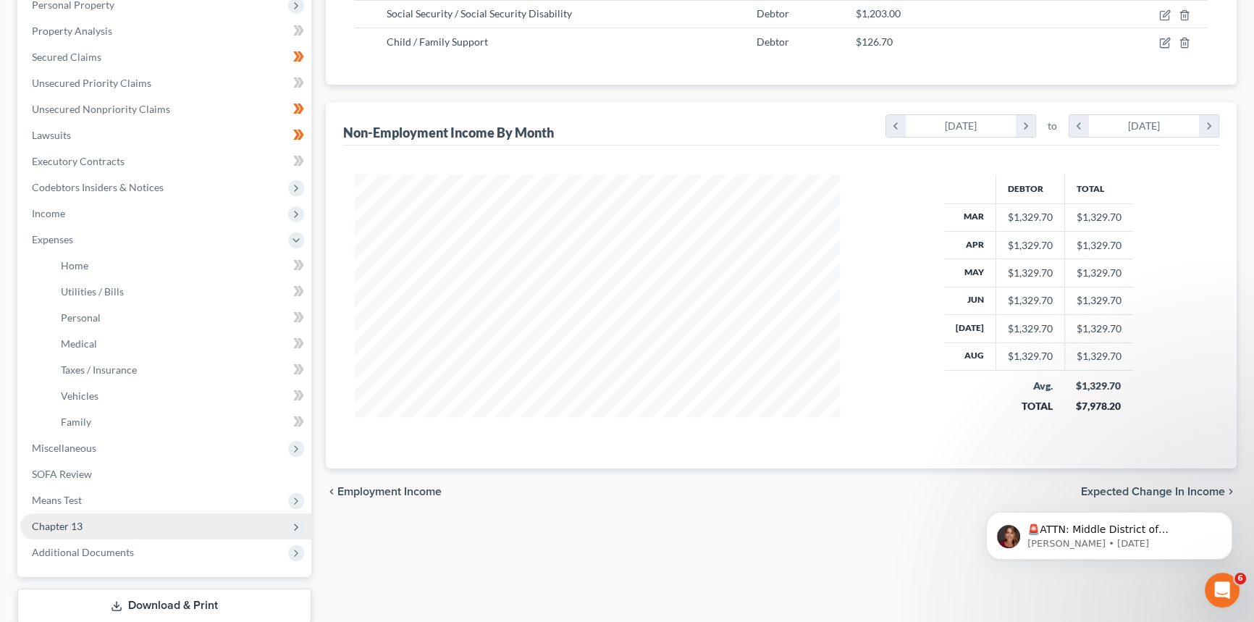
click at [56, 528] on span "Chapter 13" at bounding box center [57, 526] width 51 height 12
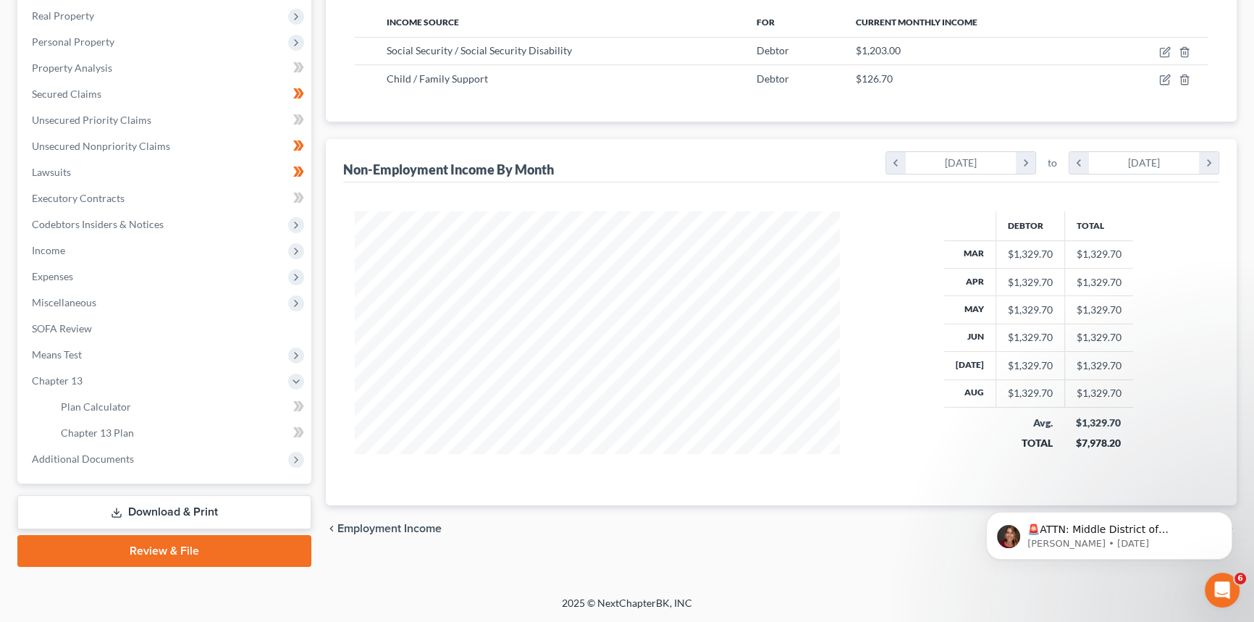
scroll to position [224, 0]
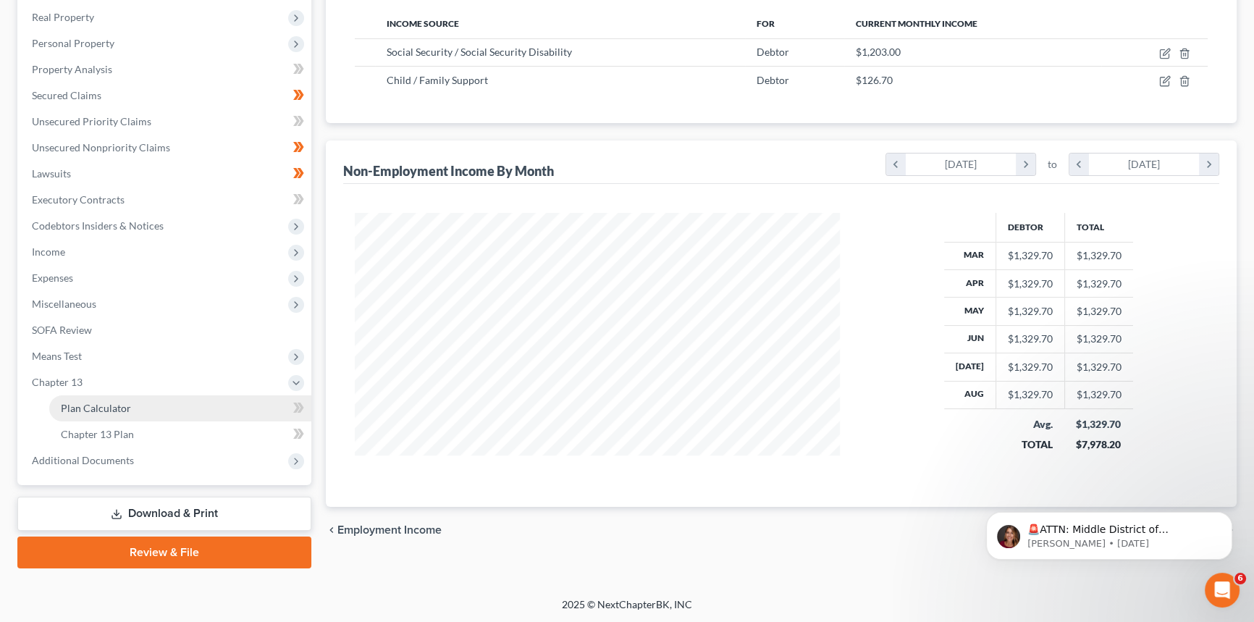
click at [90, 408] on span "Plan Calculator" at bounding box center [96, 408] width 70 height 12
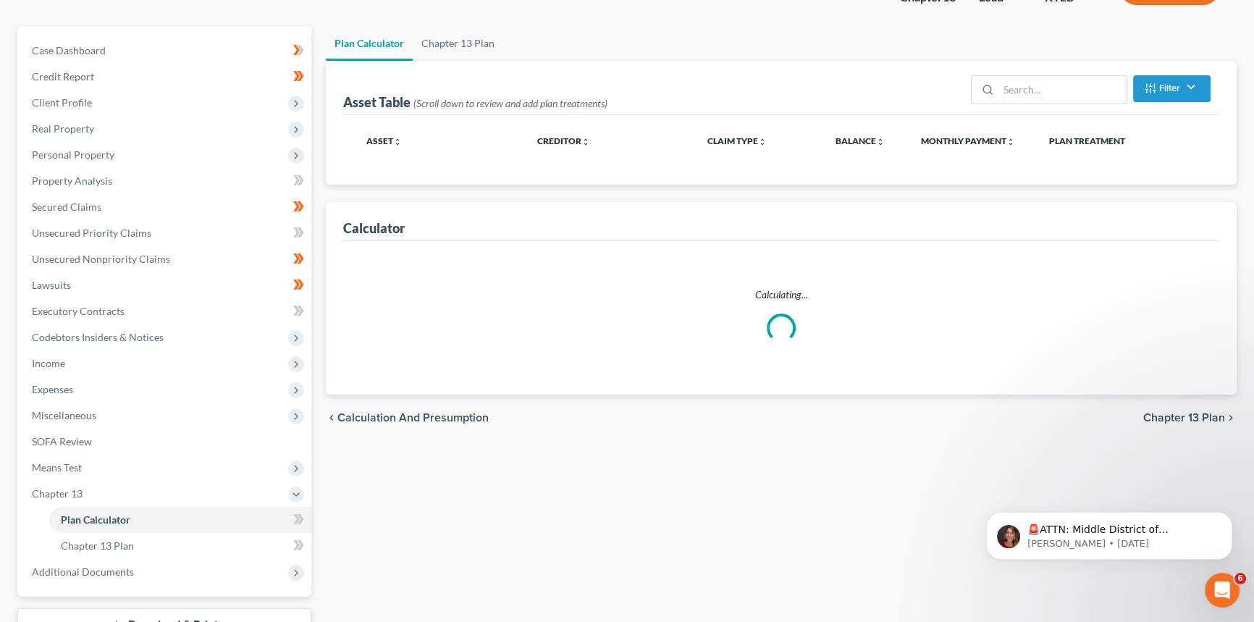
scroll to position [131, 0]
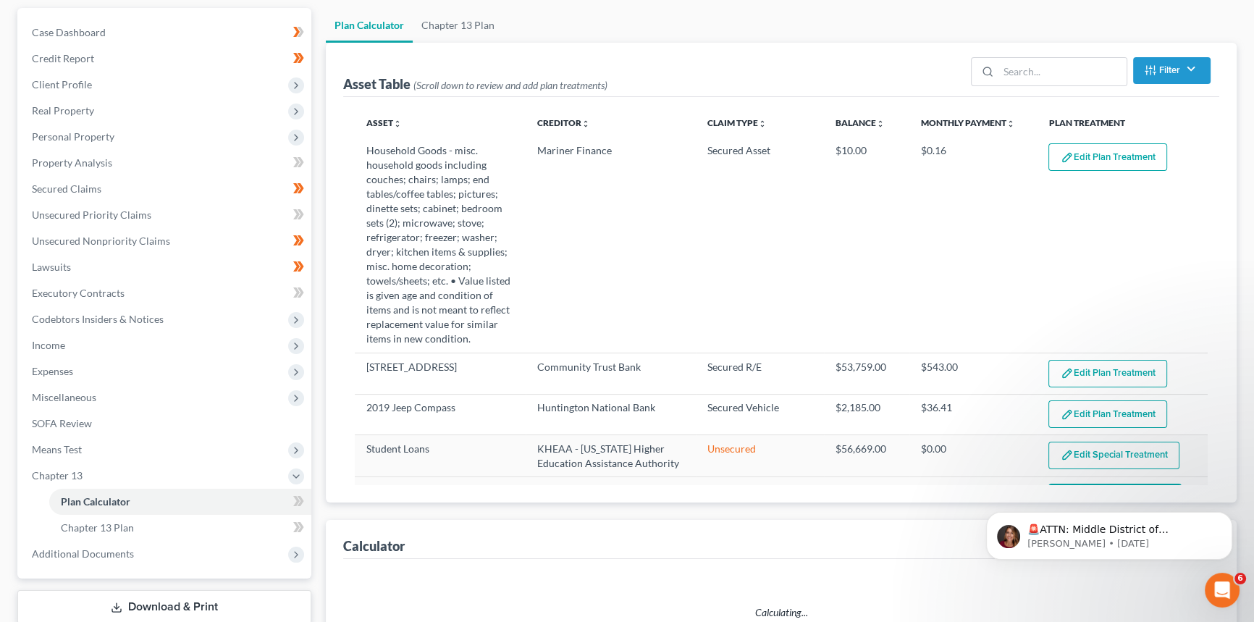
select select "59"
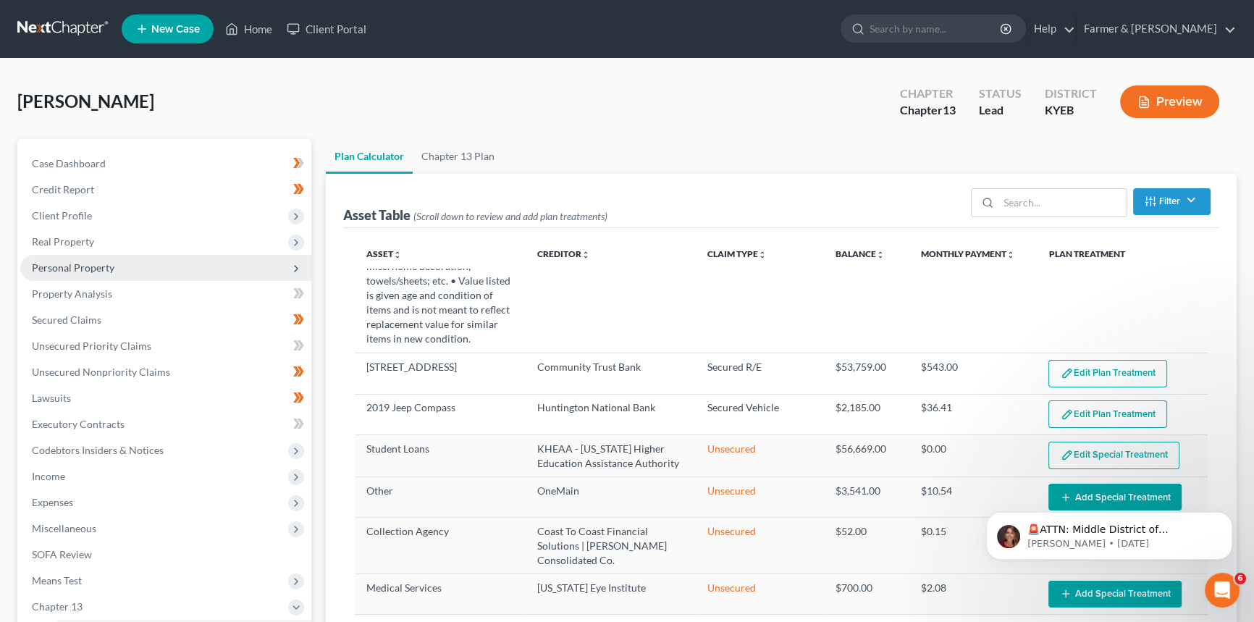
click at [116, 260] on span "Personal Property" at bounding box center [165, 268] width 291 height 26
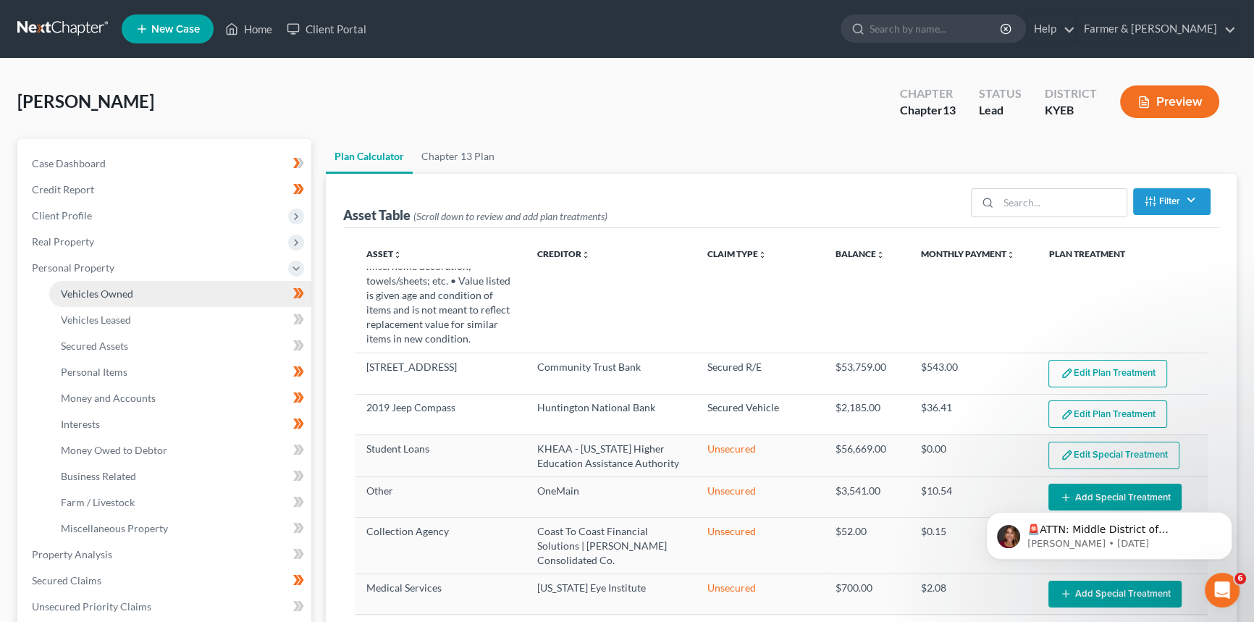
click at [128, 288] on span "Vehicles Owned" at bounding box center [97, 293] width 72 height 12
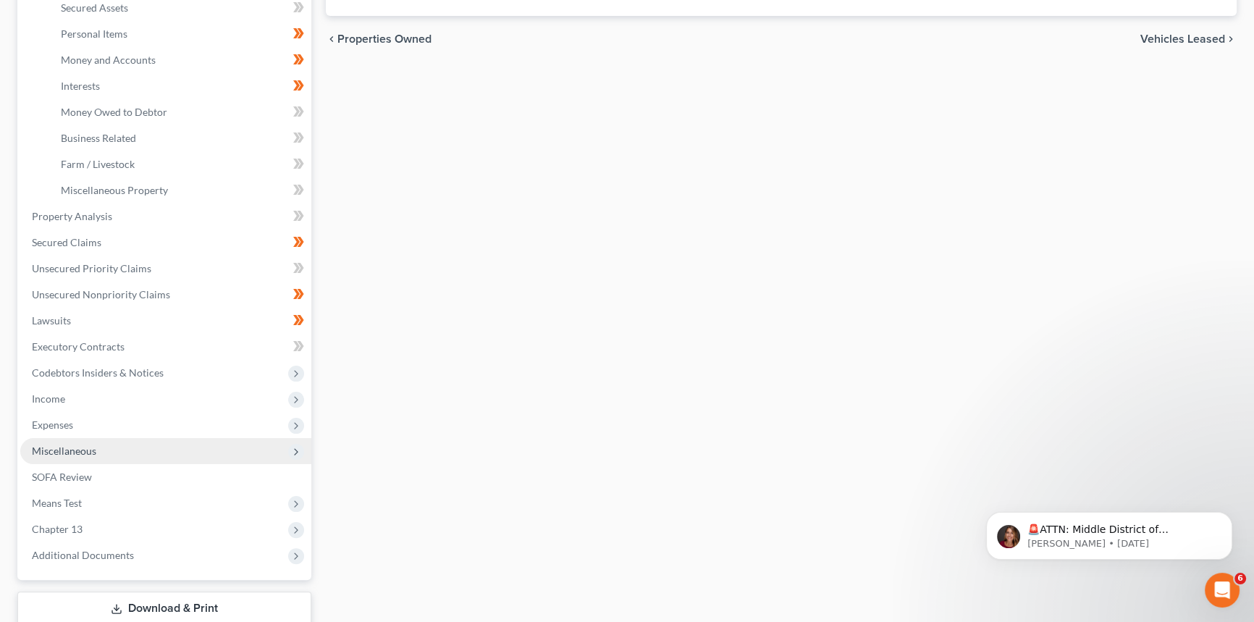
scroll to position [432, 0]
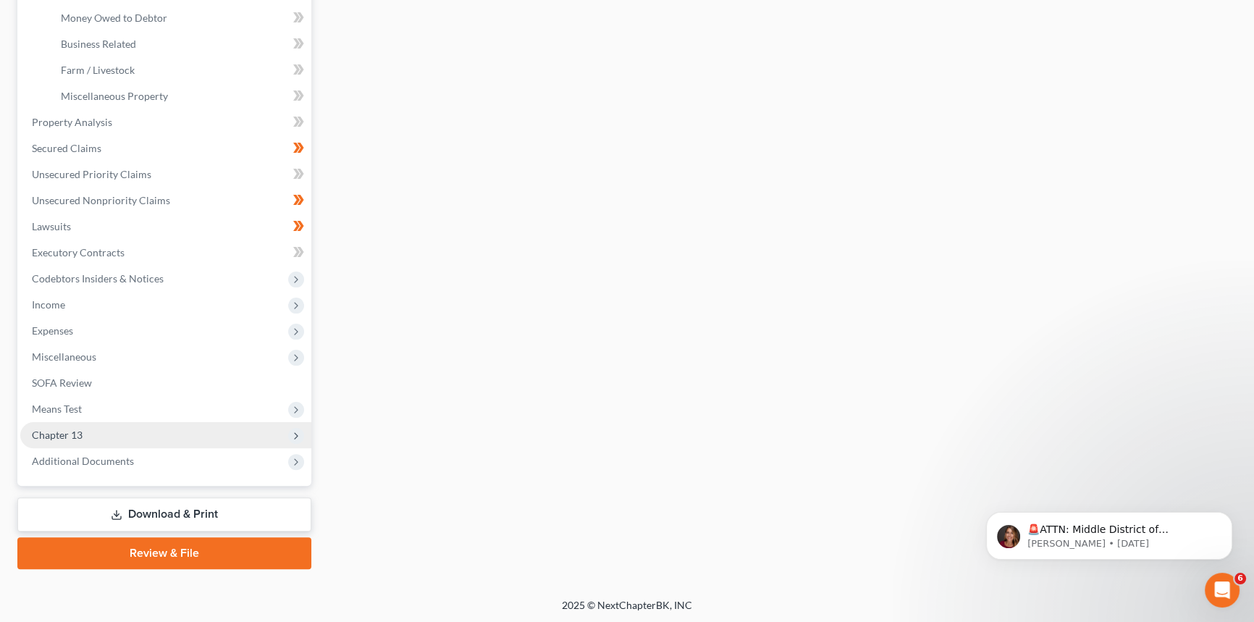
click at [127, 432] on span "Chapter 13" at bounding box center [165, 435] width 291 height 26
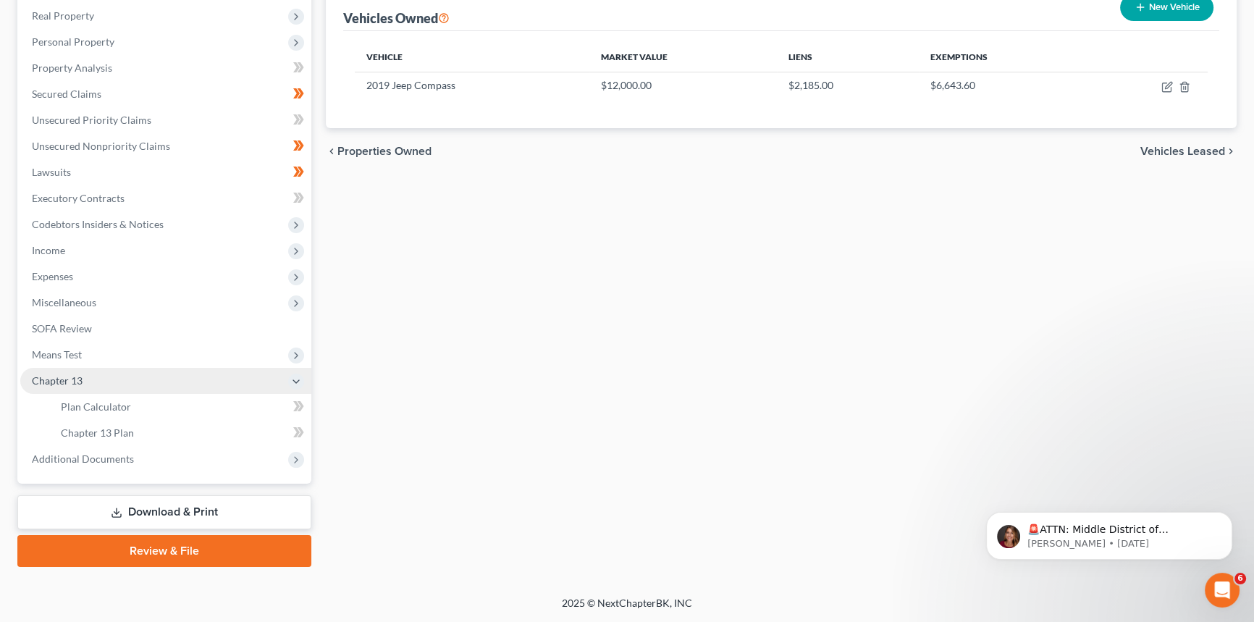
scroll to position [224, 0]
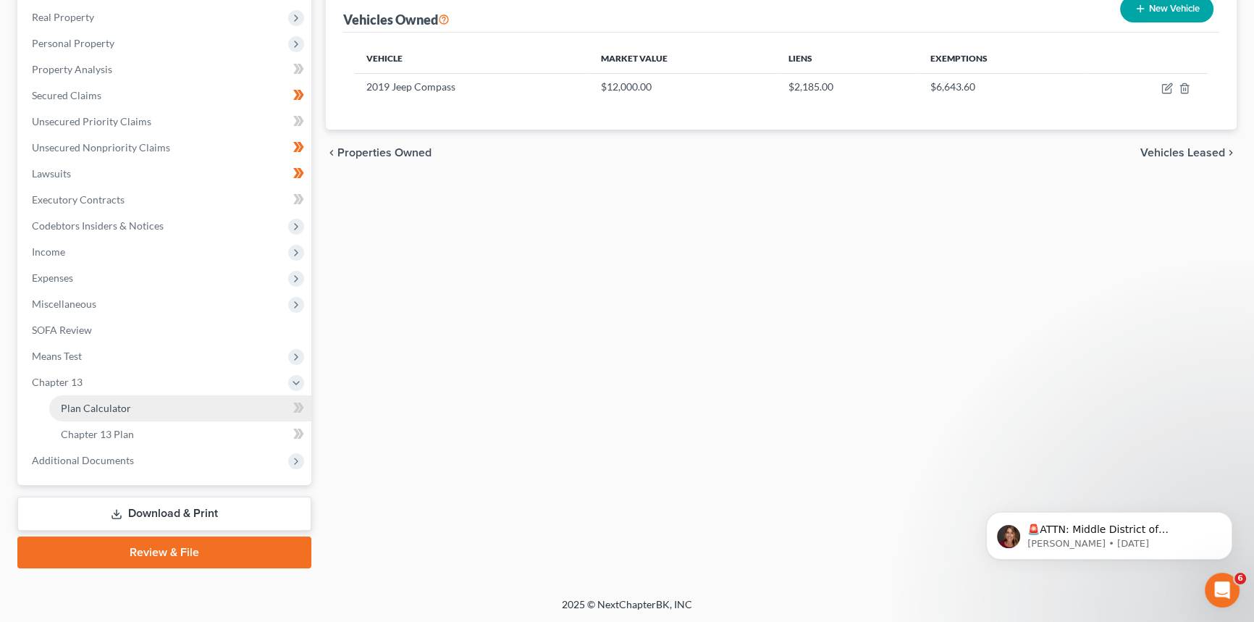
click at [125, 410] on span "Plan Calculator" at bounding box center [96, 408] width 70 height 12
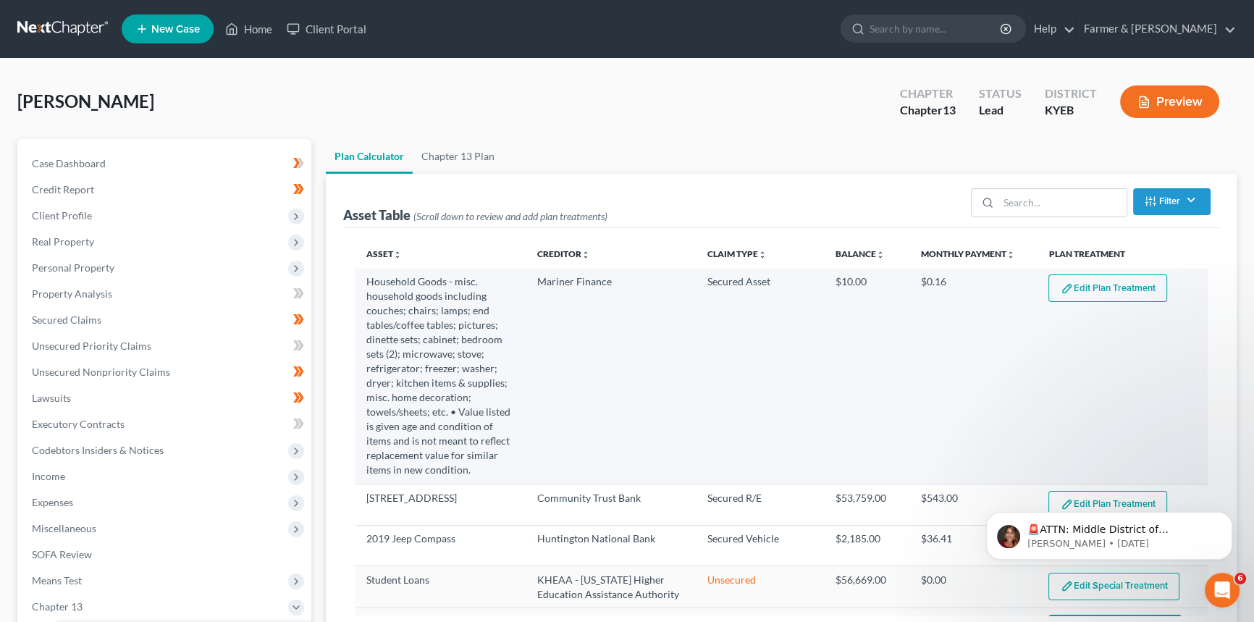
select select "59"
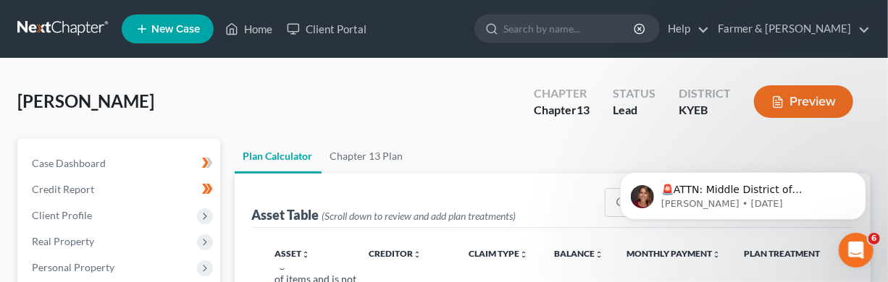
scroll to position [555, 0]
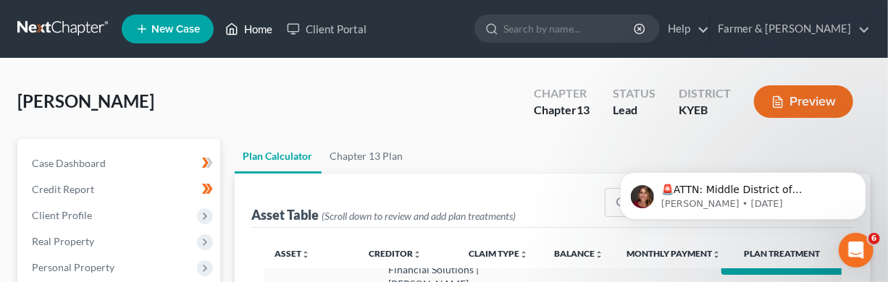
drag, startPoint x: 260, startPoint y: 28, endPoint x: 412, endPoint y: 54, distance: 154.3
click at [260, 28] on link "Home" at bounding box center [249, 29] width 62 height 26
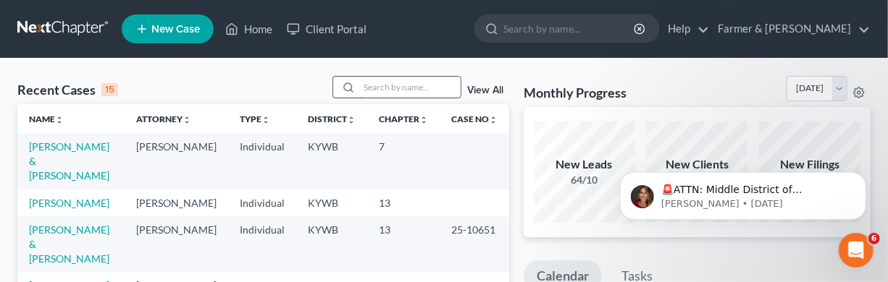
click at [397, 85] on input "search" at bounding box center [409, 87] width 101 height 21
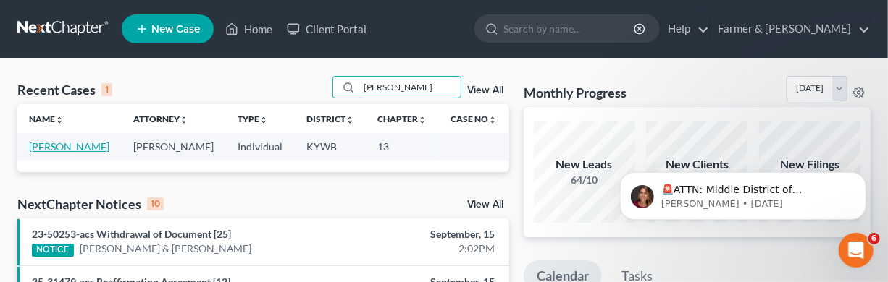
type input "[PERSON_NAME]"
click at [42, 153] on link "[PERSON_NAME]" at bounding box center [69, 146] width 80 height 12
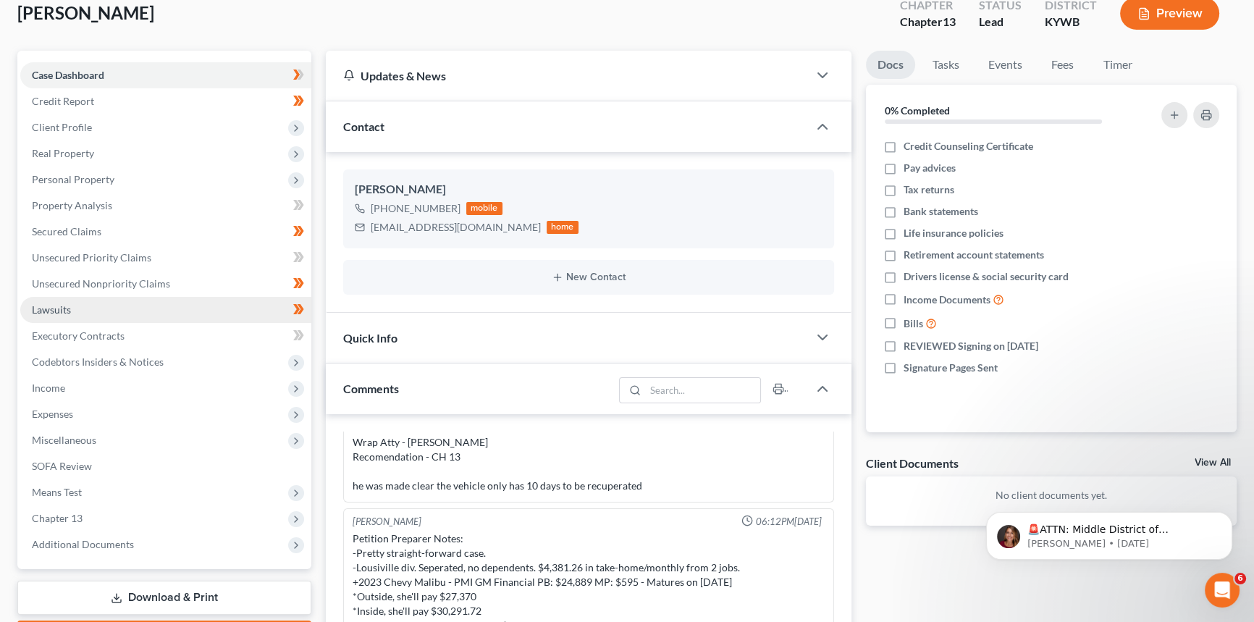
scroll to position [65, 0]
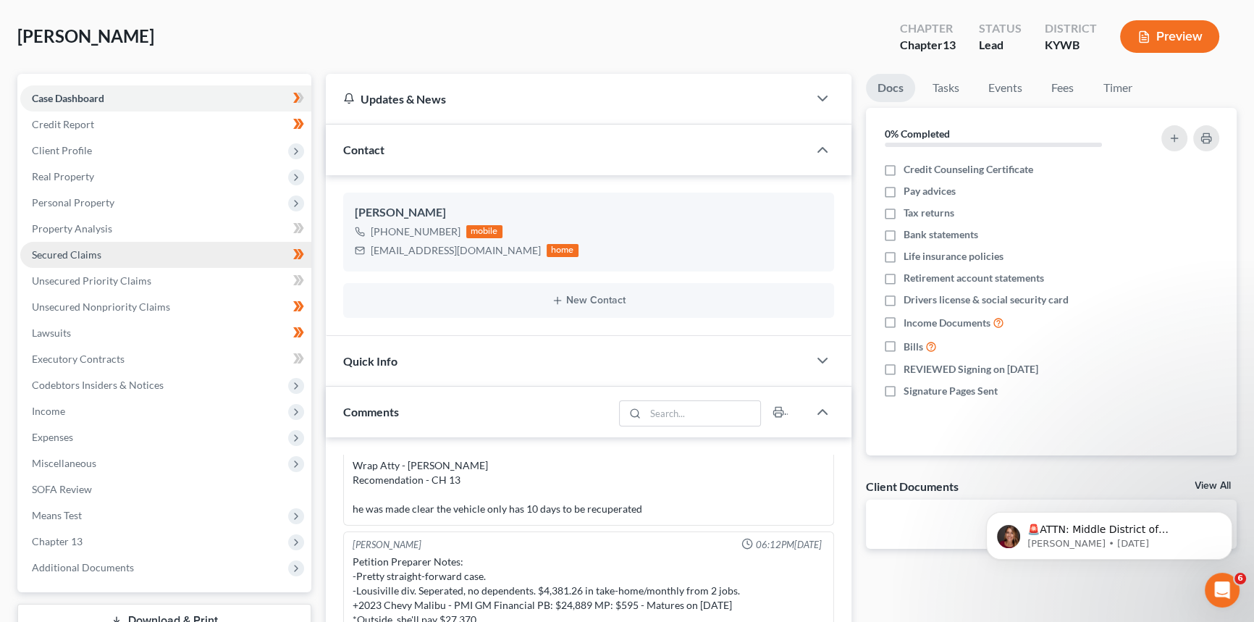
click at [75, 248] on span "Secured Claims" at bounding box center [67, 254] width 70 height 12
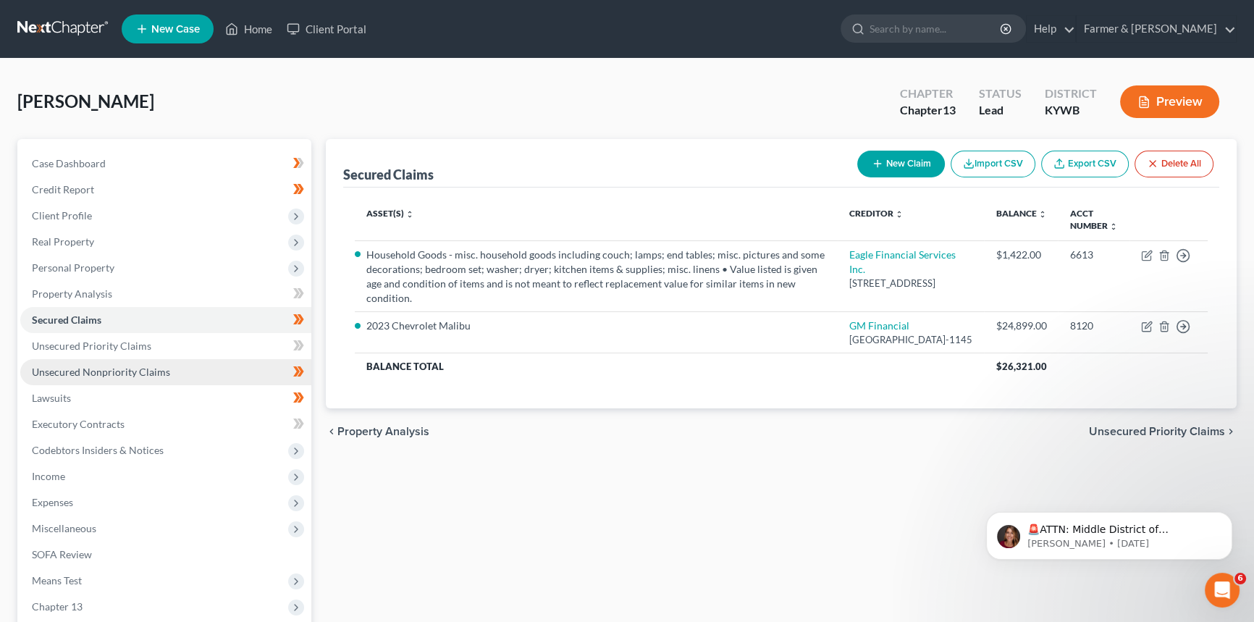
click at [93, 378] on link "Unsecured Nonpriority Claims" at bounding box center [165, 372] width 291 height 26
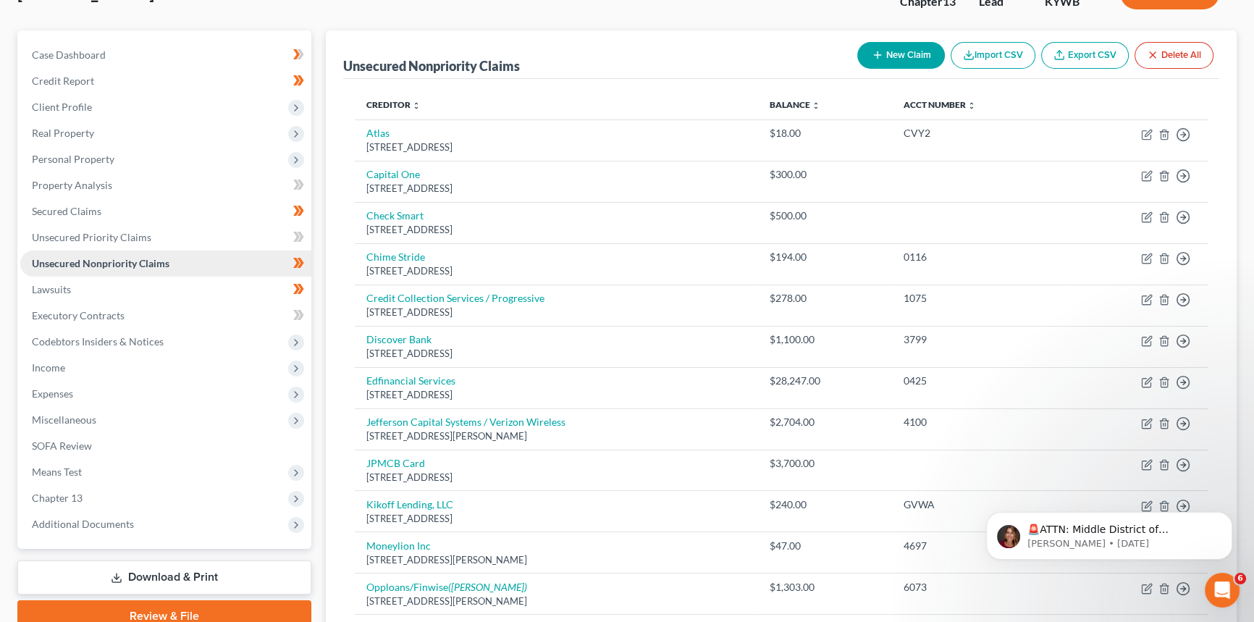
scroll to position [131, 0]
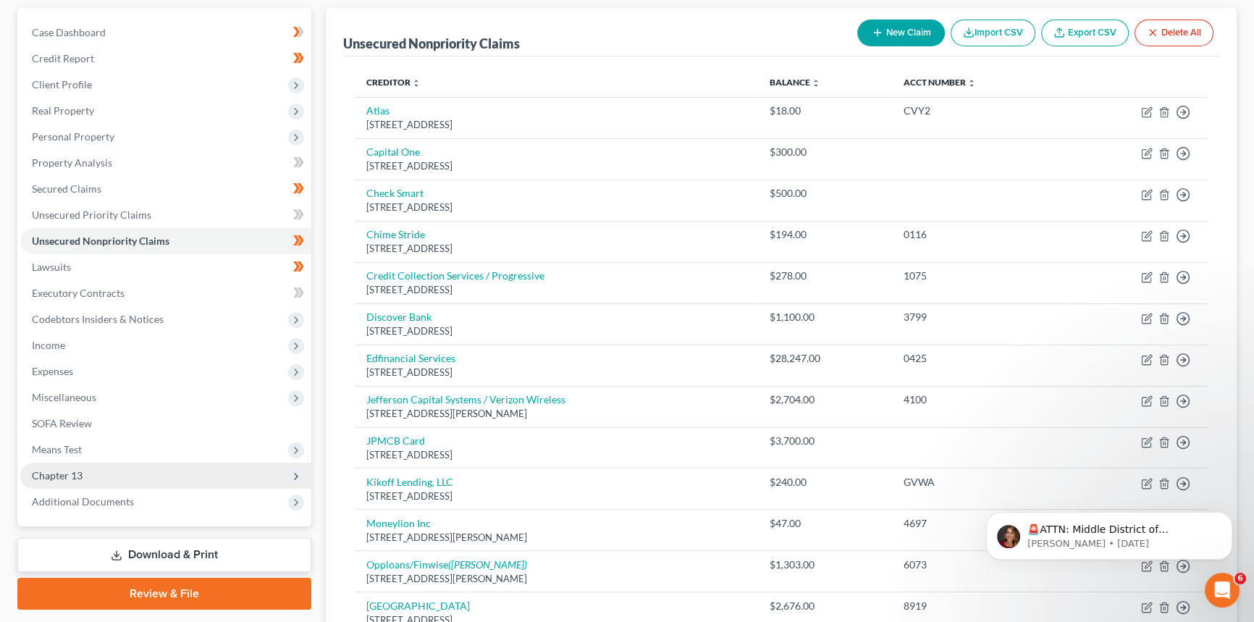
click at [59, 473] on span "Chapter 13" at bounding box center [57, 475] width 51 height 12
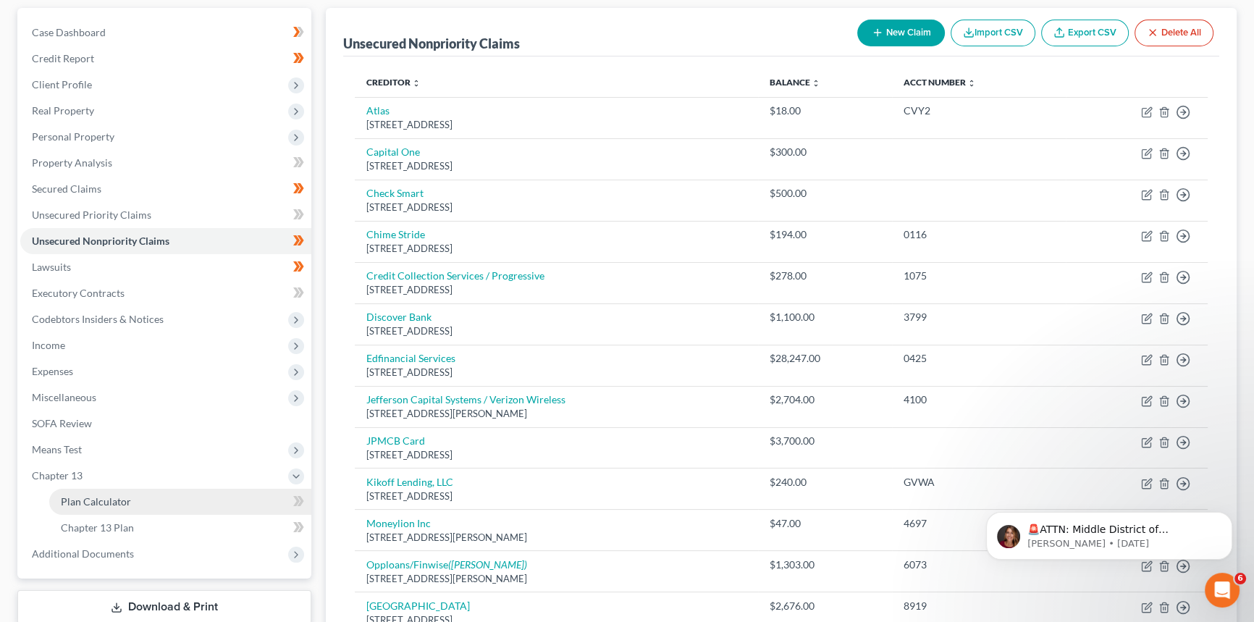
click at [80, 495] on span "Plan Calculator" at bounding box center [96, 501] width 70 height 12
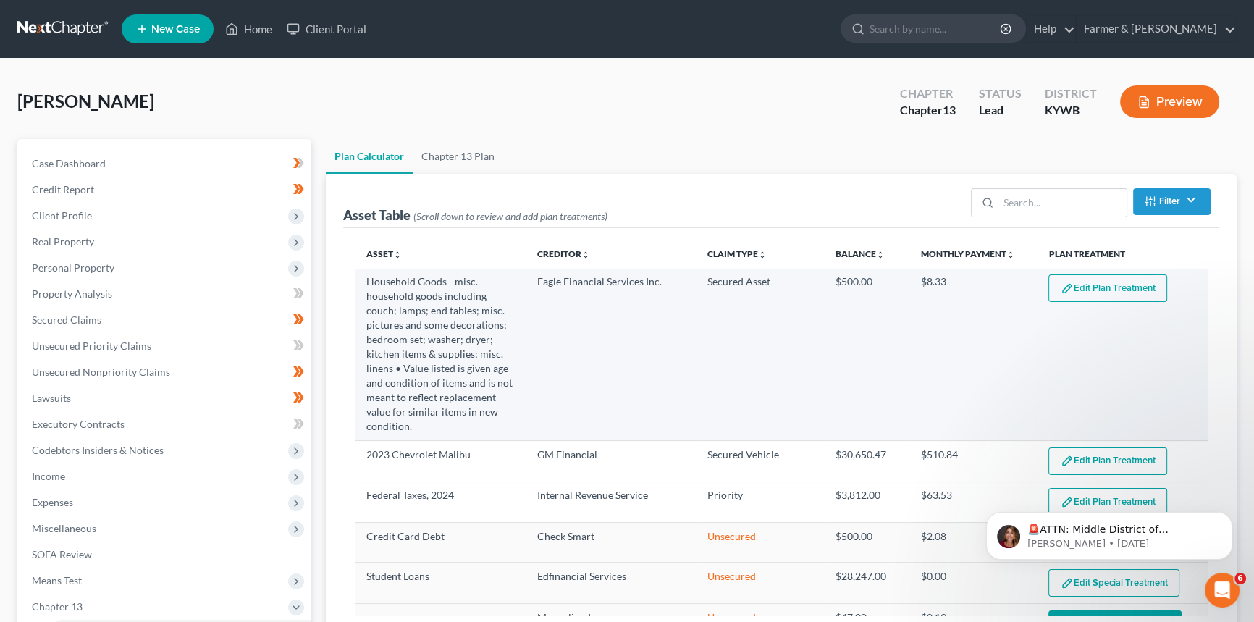
select select "59"
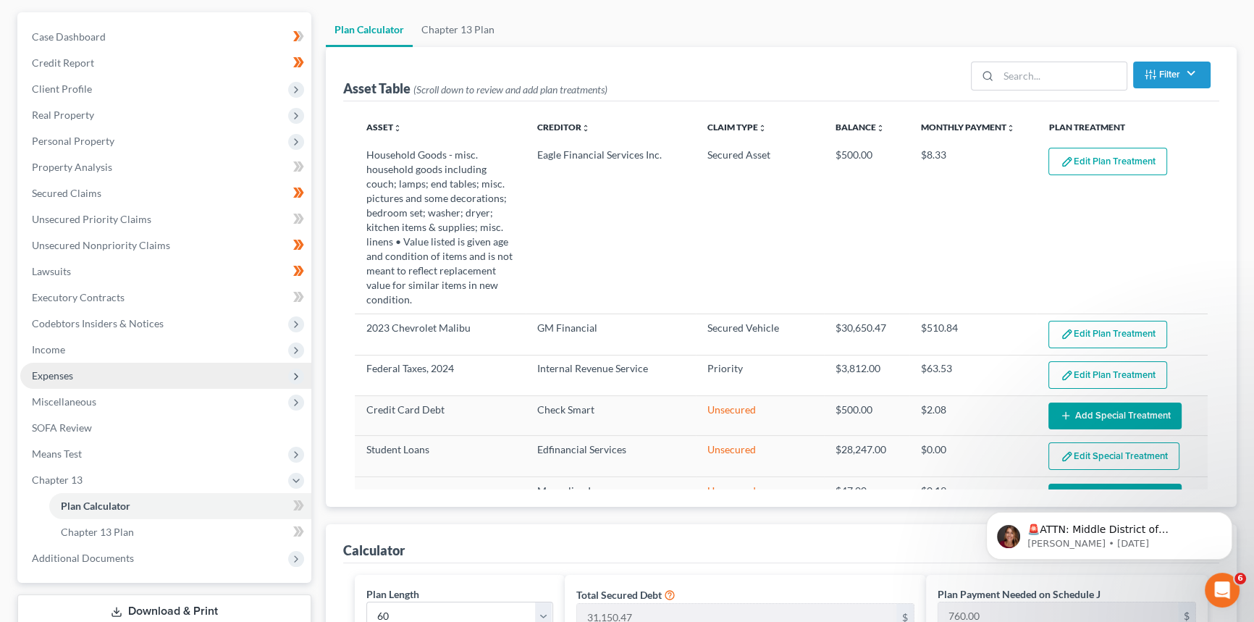
scroll to position [197, 0]
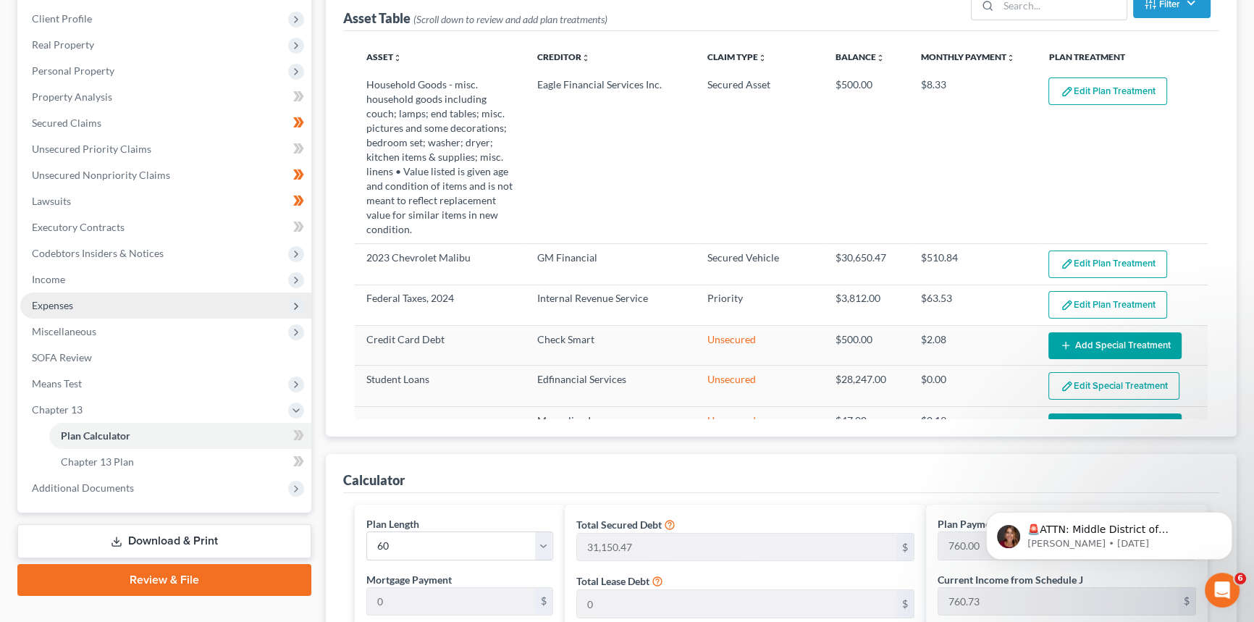
click at [77, 297] on span "Expenses" at bounding box center [165, 306] width 291 height 26
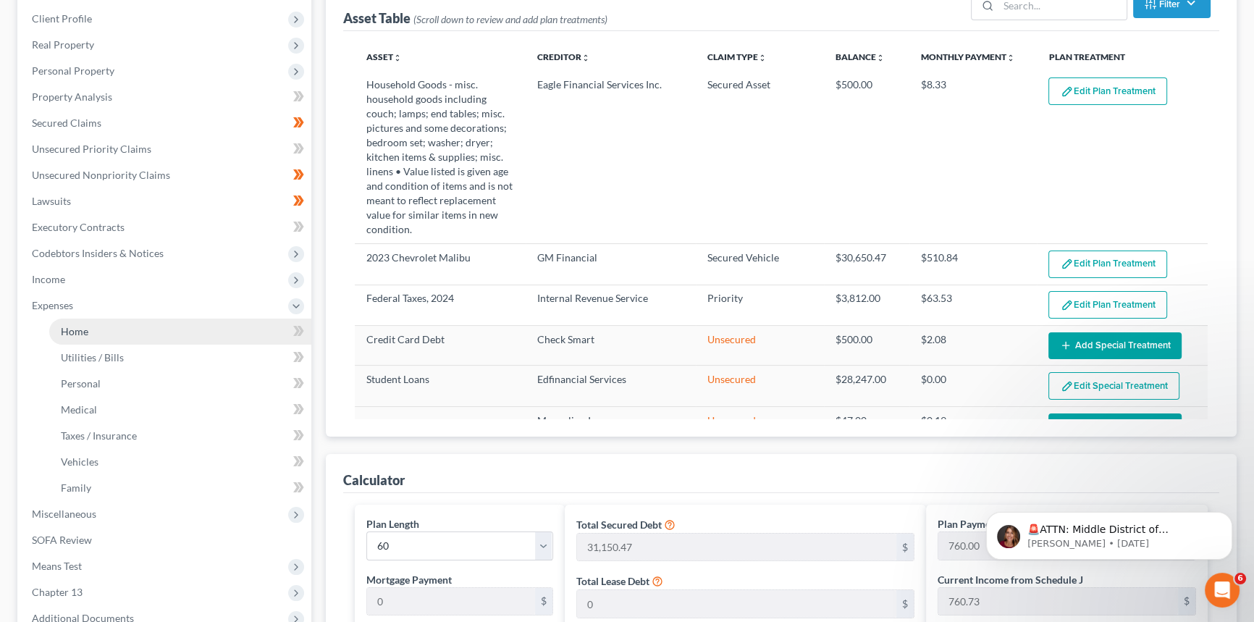
drag, startPoint x: 197, startPoint y: 327, endPoint x: 177, endPoint y: 332, distance: 20.0
click at [197, 327] on link "Home" at bounding box center [180, 332] width 262 height 26
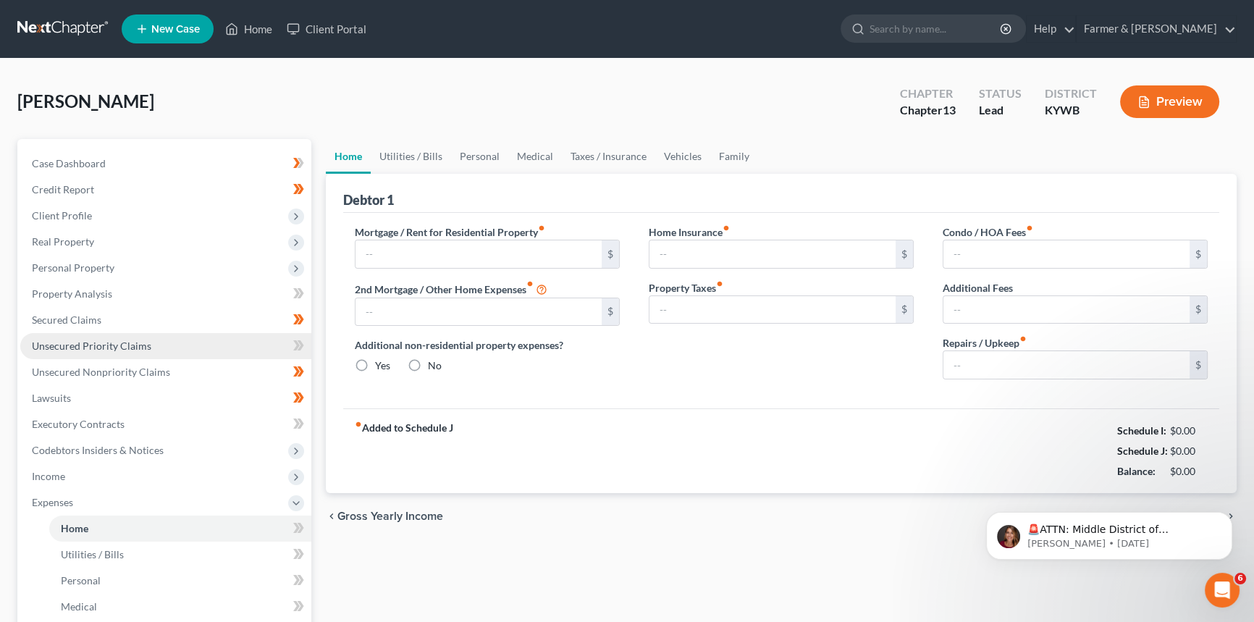
type input "400.00"
type input "0.00"
radio input "true"
type input "0.00"
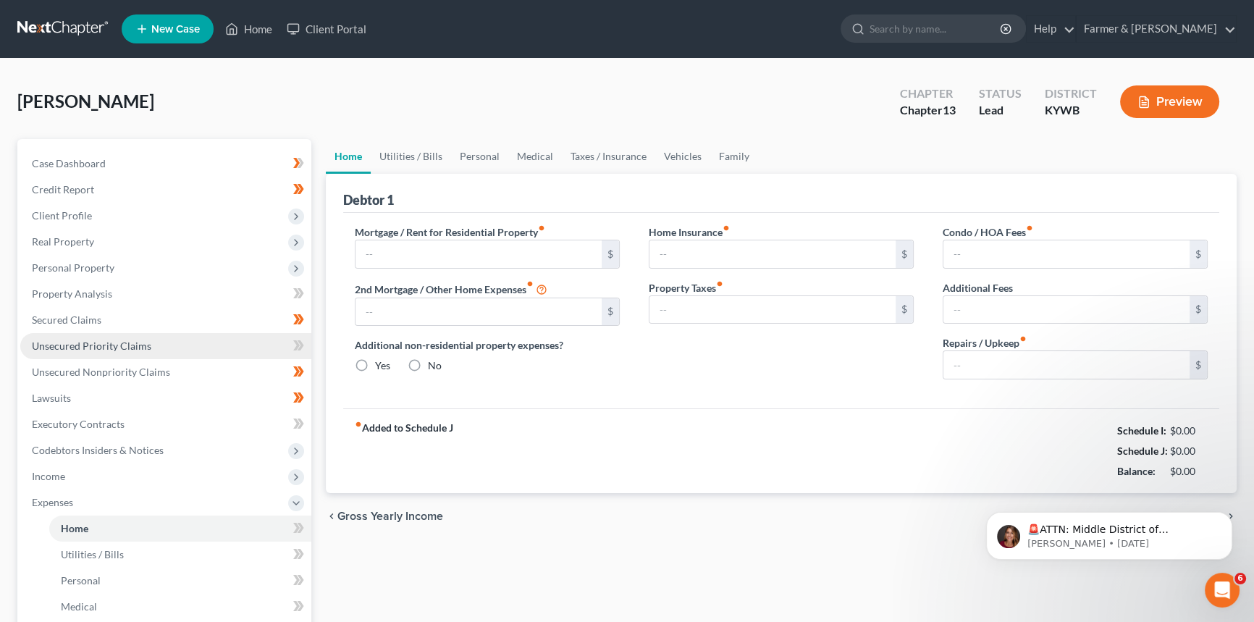
type input "0.00"
type input "75.00"
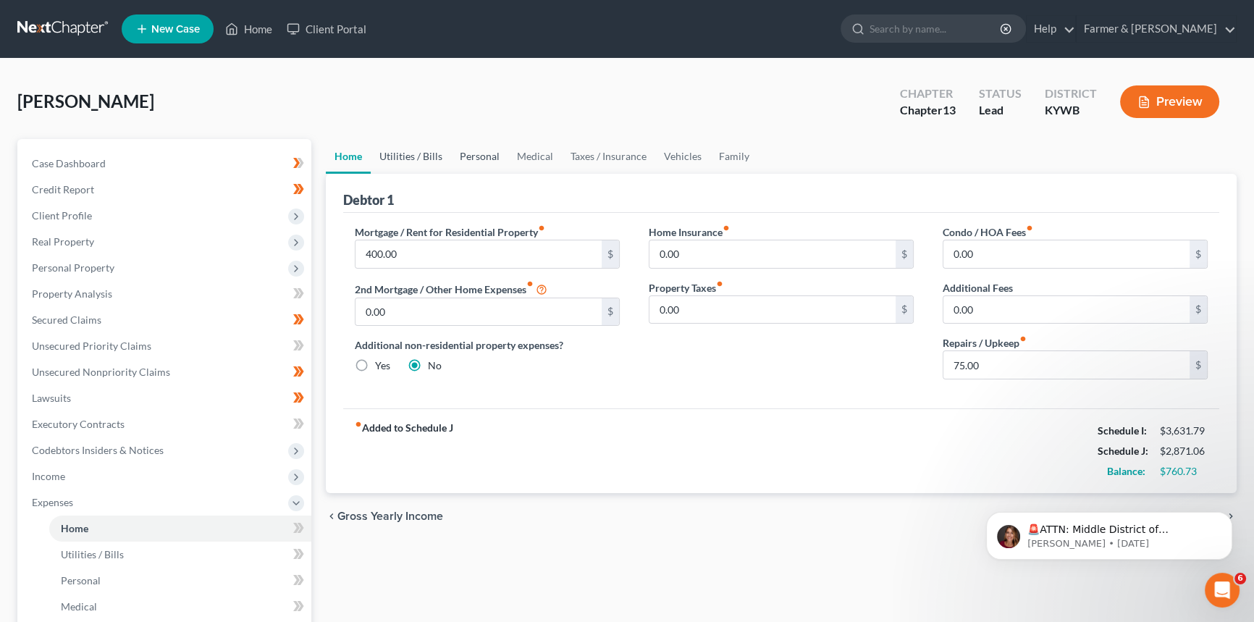
click at [419, 156] on link "Utilities / Bills" at bounding box center [411, 156] width 80 height 35
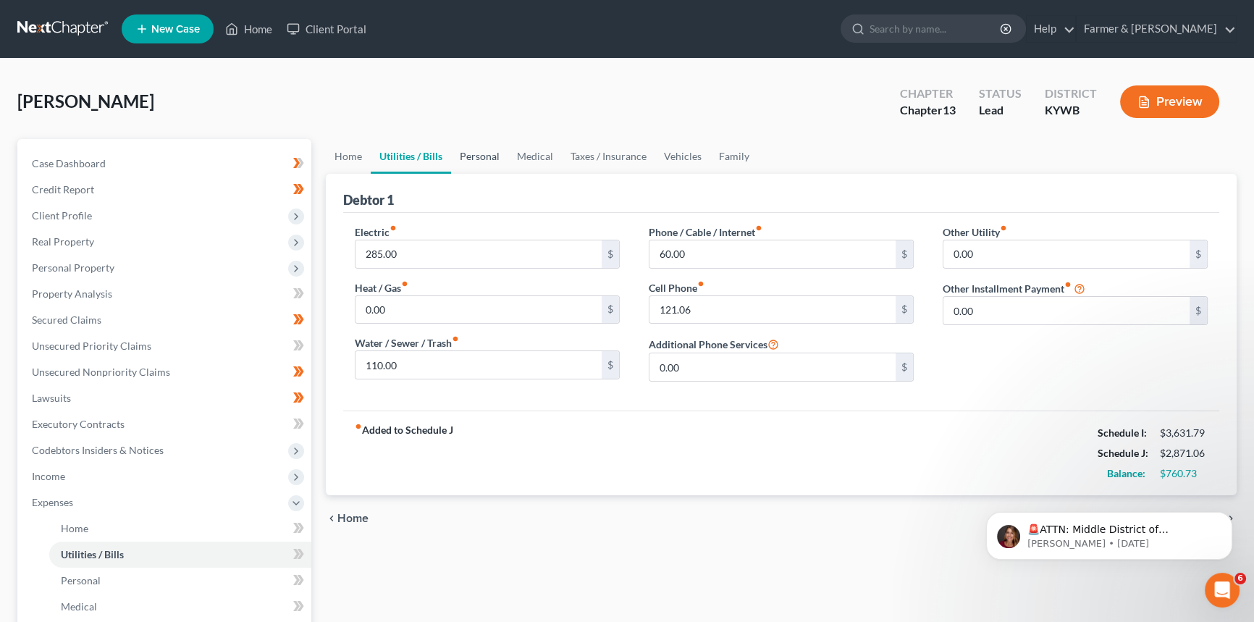
click at [483, 156] on link "Personal" at bounding box center [479, 156] width 57 height 35
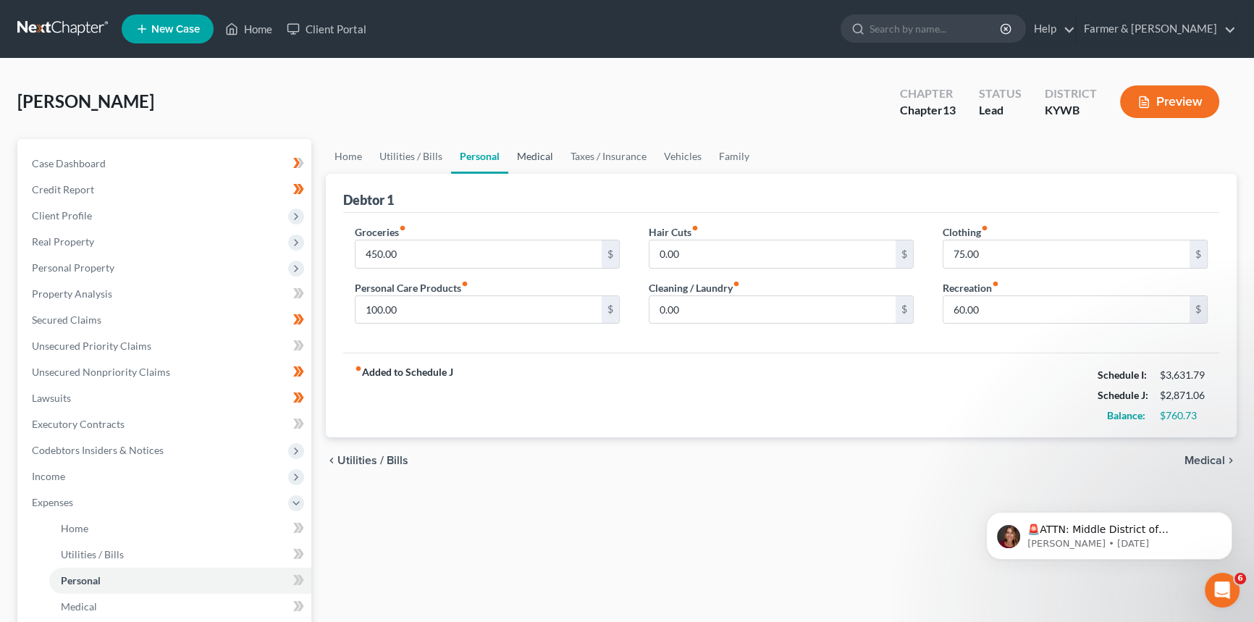
click at [542, 158] on link "Medical" at bounding box center [535, 156] width 54 height 35
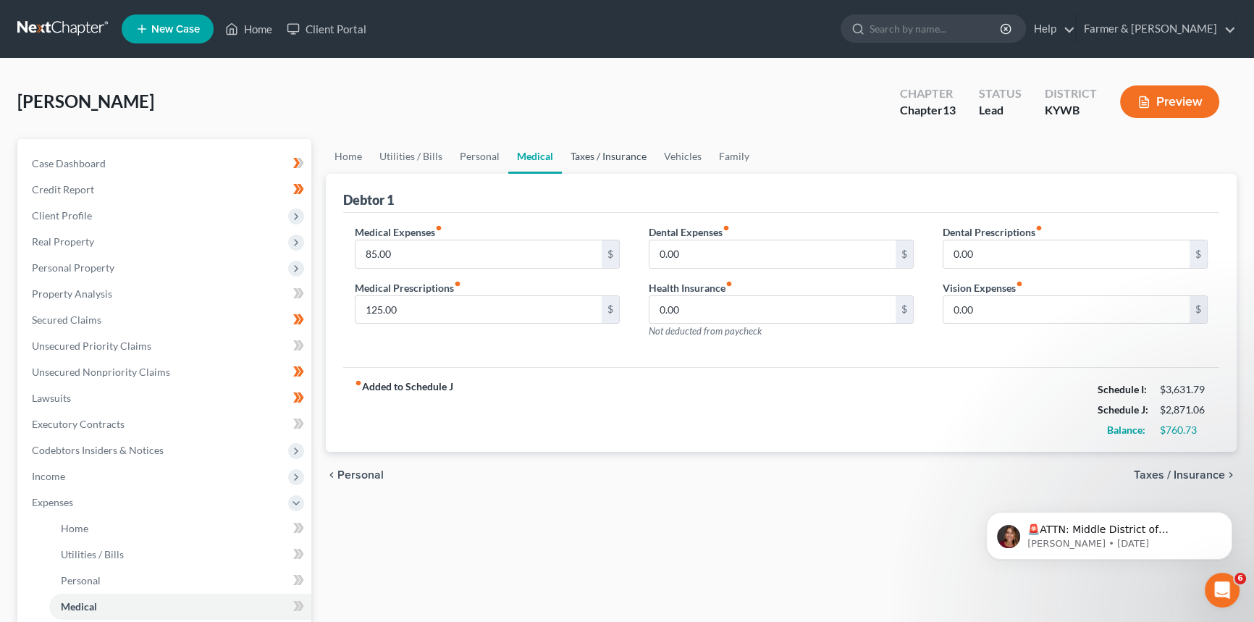
drag, startPoint x: 581, startPoint y: 158, endPoint x: 935, endPoint y: 208, distance: 356.9
click at [584, 159] on link "Taxes / Insurance" at bounding box center [608, 156] width 93 height 35
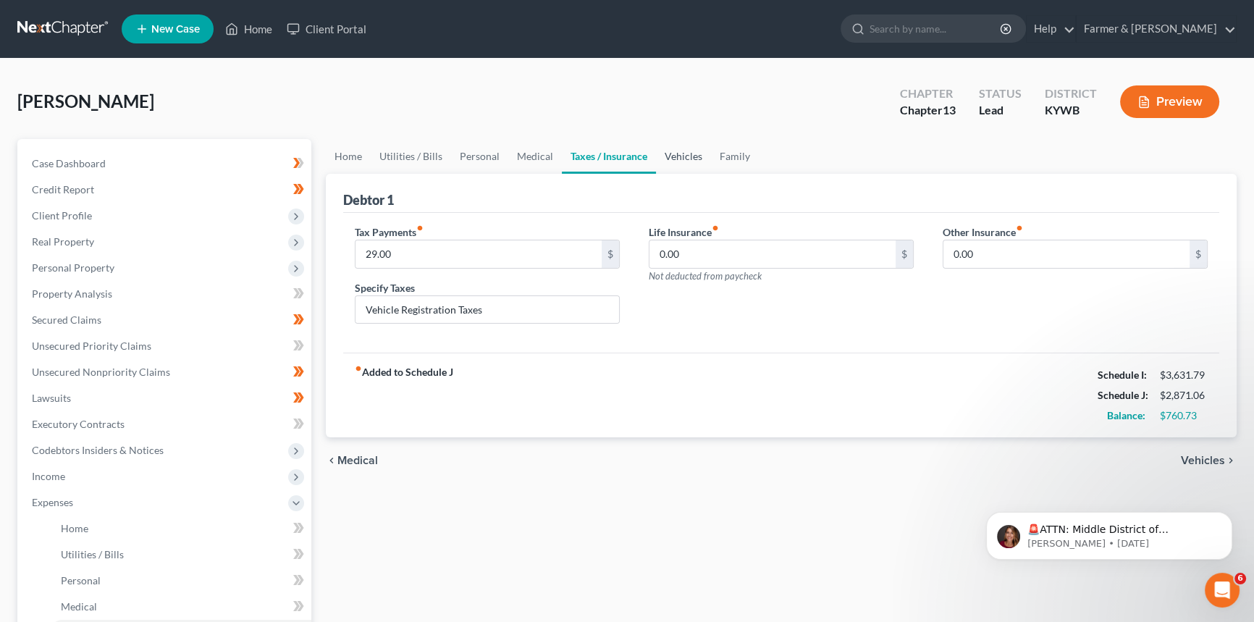
click at [683, 158] on link "Vehicles" at bounding box center [683, 156] width 55 height 35
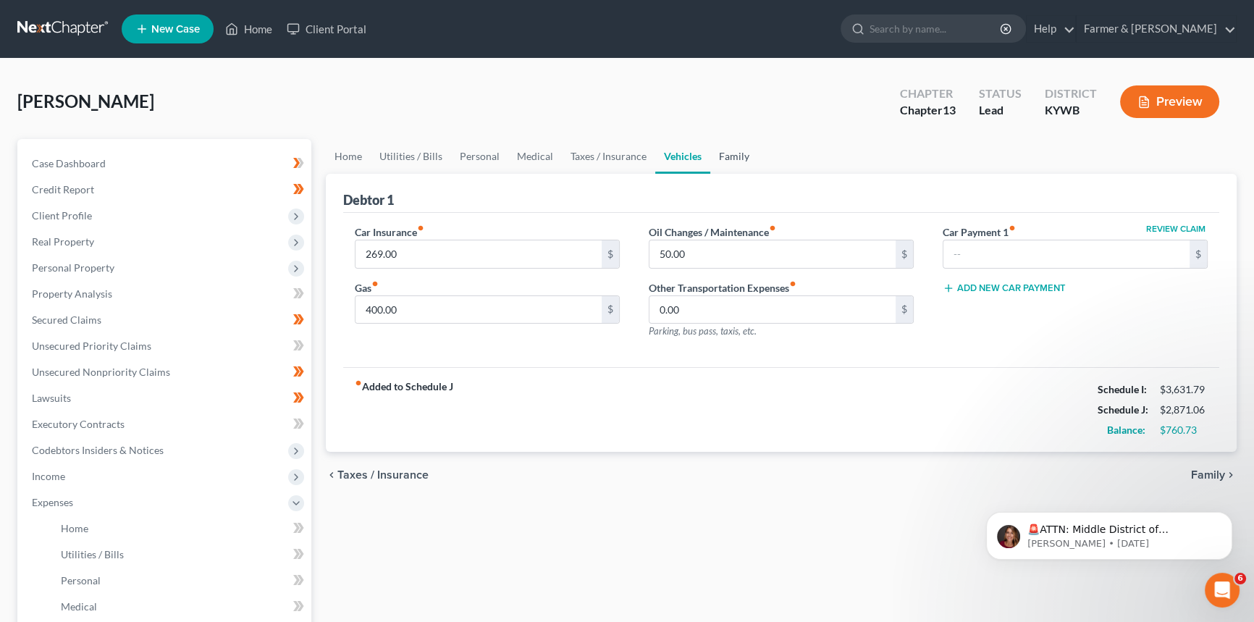
click at [726, 159] on link "Family" at bounding box center [734, 156] width 48 height 35
